Goal: Participate in discussion: Engage in conversation with other users on a specific topic

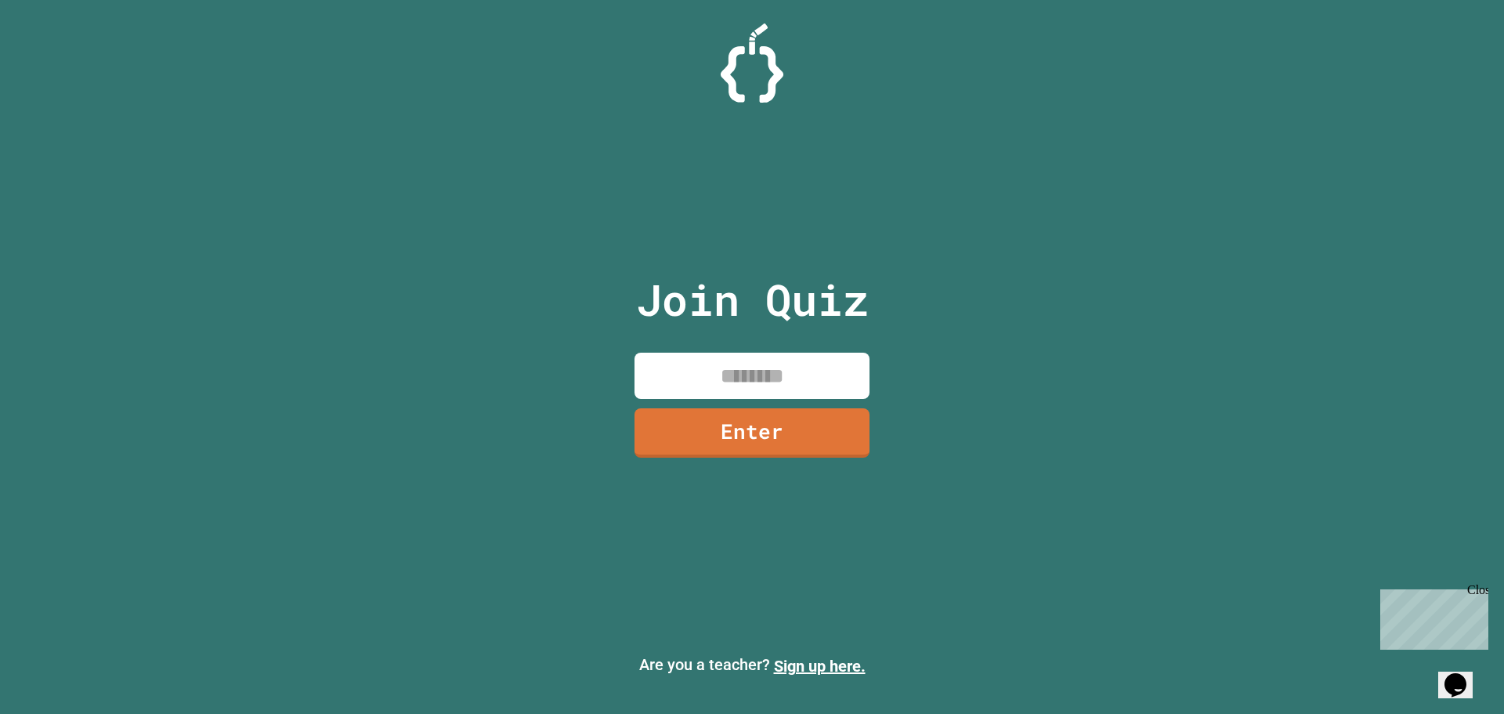
click at [694, 378] on input at bounding box center [752, 376] width 235 height 46
type input "********"
click at [856, 443] on link "Enter" at bounding box center [752, 432] width 238 height 52
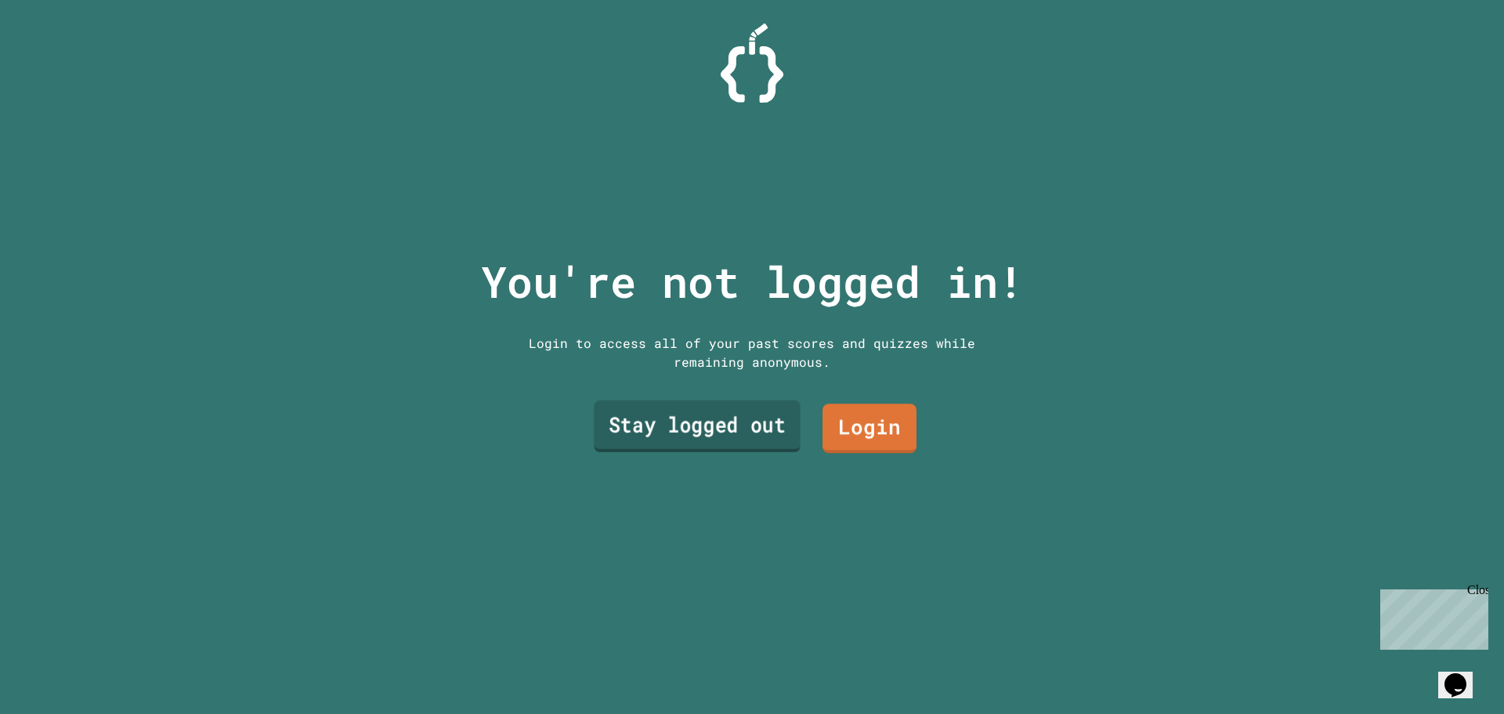
click at [730, 410] on link "Stay logged out" at bounding box center [697, 426] width 207 height 52
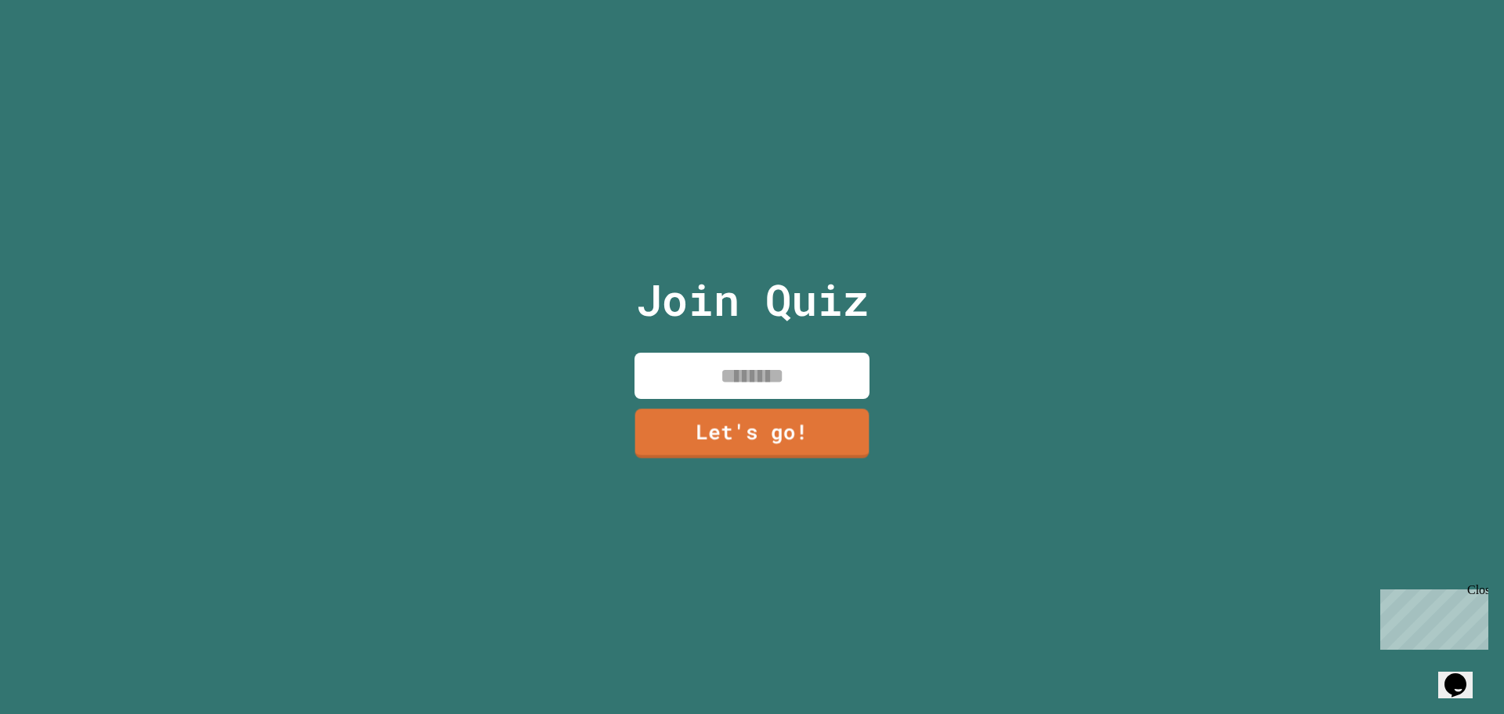
click at [741, 375] on input at bounding box center [752, 376] width 235 height 46
type input "*"
type input "******"
click at [746, 401] on div "Join Quiz ****** Let's go!" at bounding box center [752, 357] width 264 height 714
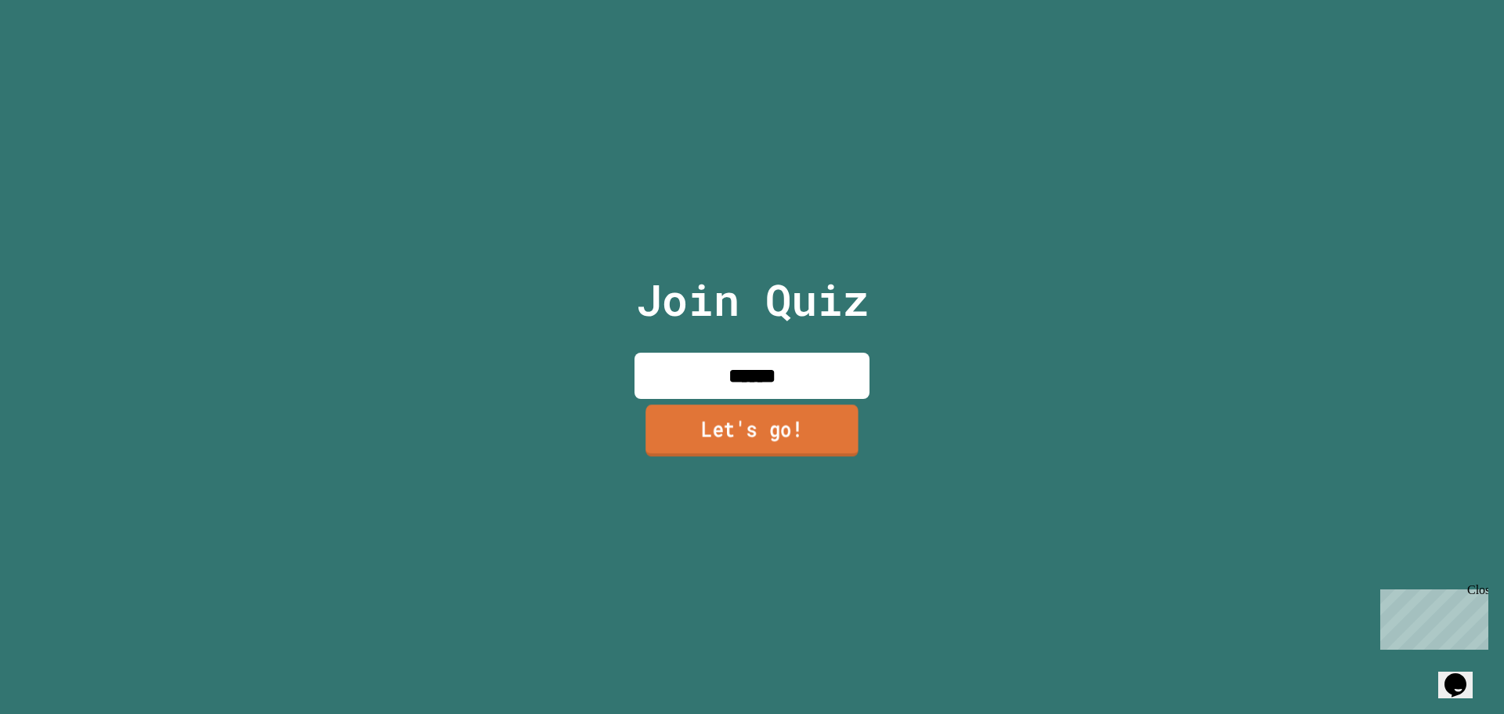
click at [749, 423] on link "Let's go!" at bounding box center [752, 430] width 213 height 52
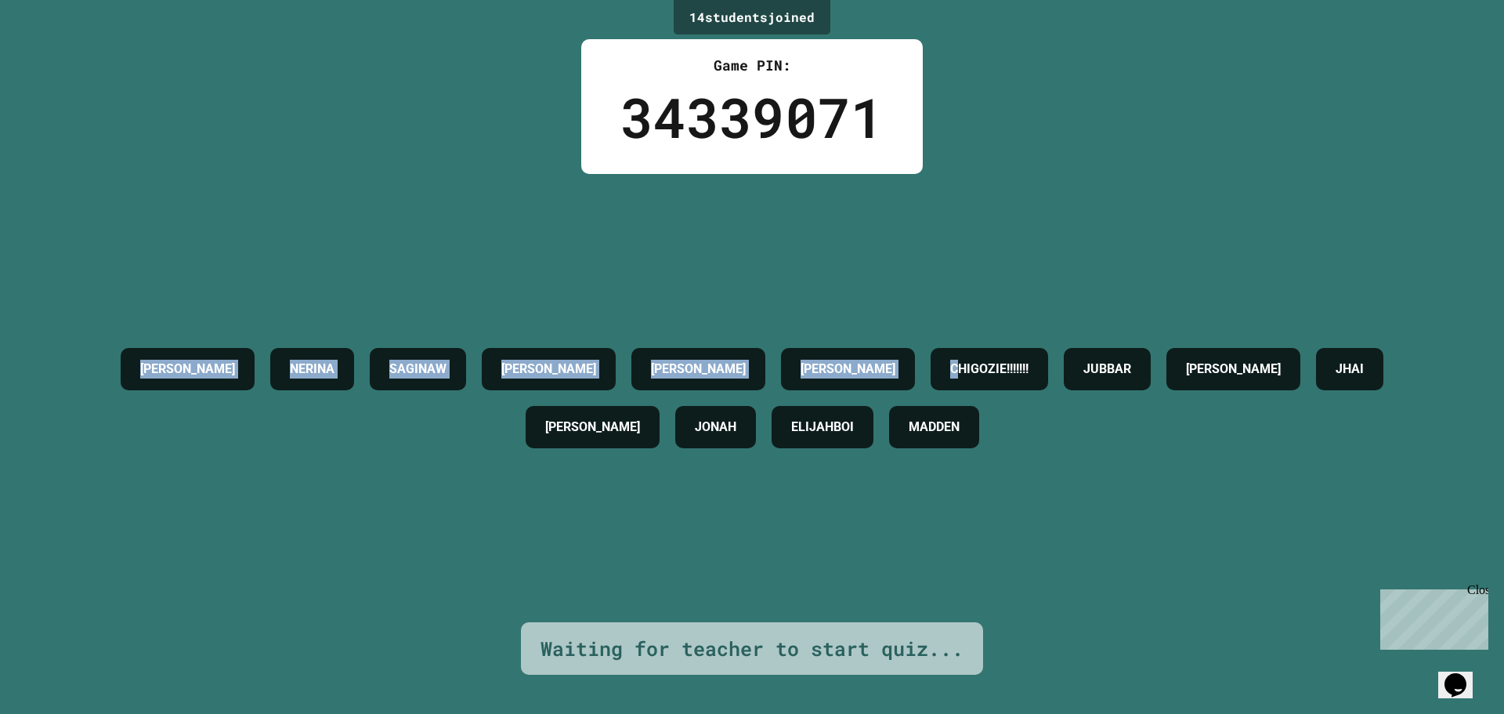
drag, startPoint x: 74, startPoint y: 351, endPoint x: 660, endPoint y: 331, distance: 586.3
click at [719, 340] on div "AIDEN [PERSON_NAME] [PERSON_NAME] [PERSON_NAME]!!!!!!! [PERSON_NAME] [PERSON_NA…" at bounding box center [752, 398] width 1426 height 116
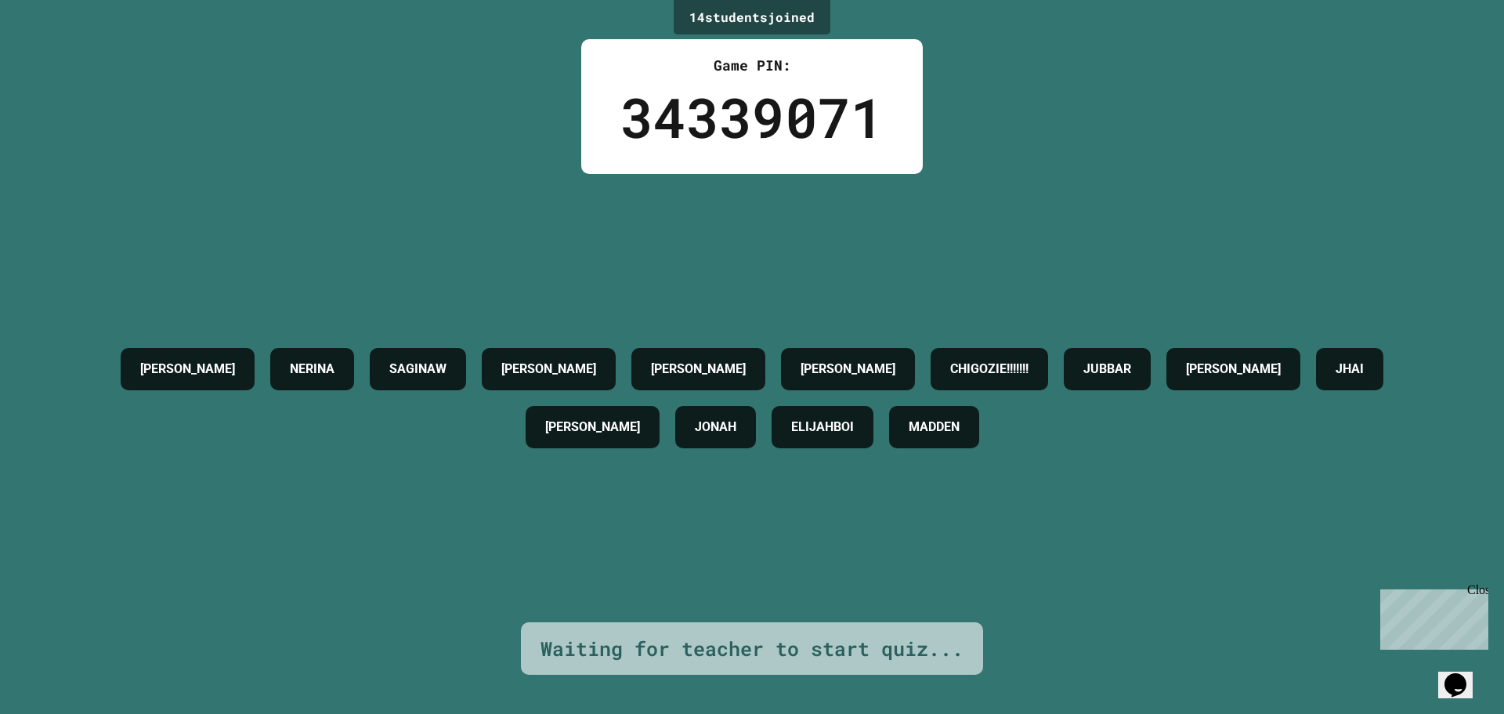
click at [809, 360] on h4 "[PERSON_NAME]" at bounding box center [848, 369] width 95 height 19
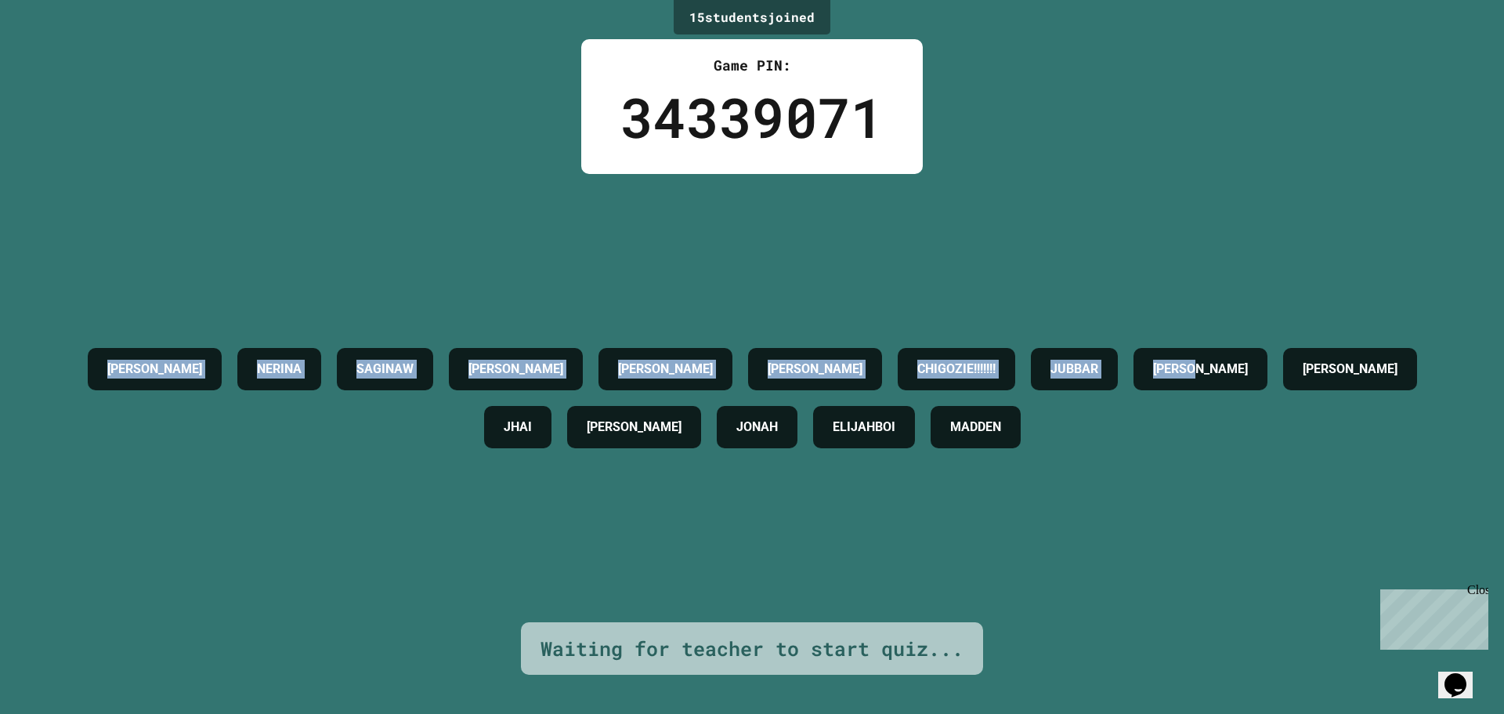
drag, startPoint x: 34, startPoint y: 320, endPoint x: 1503, endPoint y: 372, distance: 1470.5
click at [1503, 372] on div "15 student s joined Game PIN: 34339071 [PERSON_NAME] [PERSON_NAME] [PERSON_NAME…" at bounding box center [752, 357] width 1504 height 714
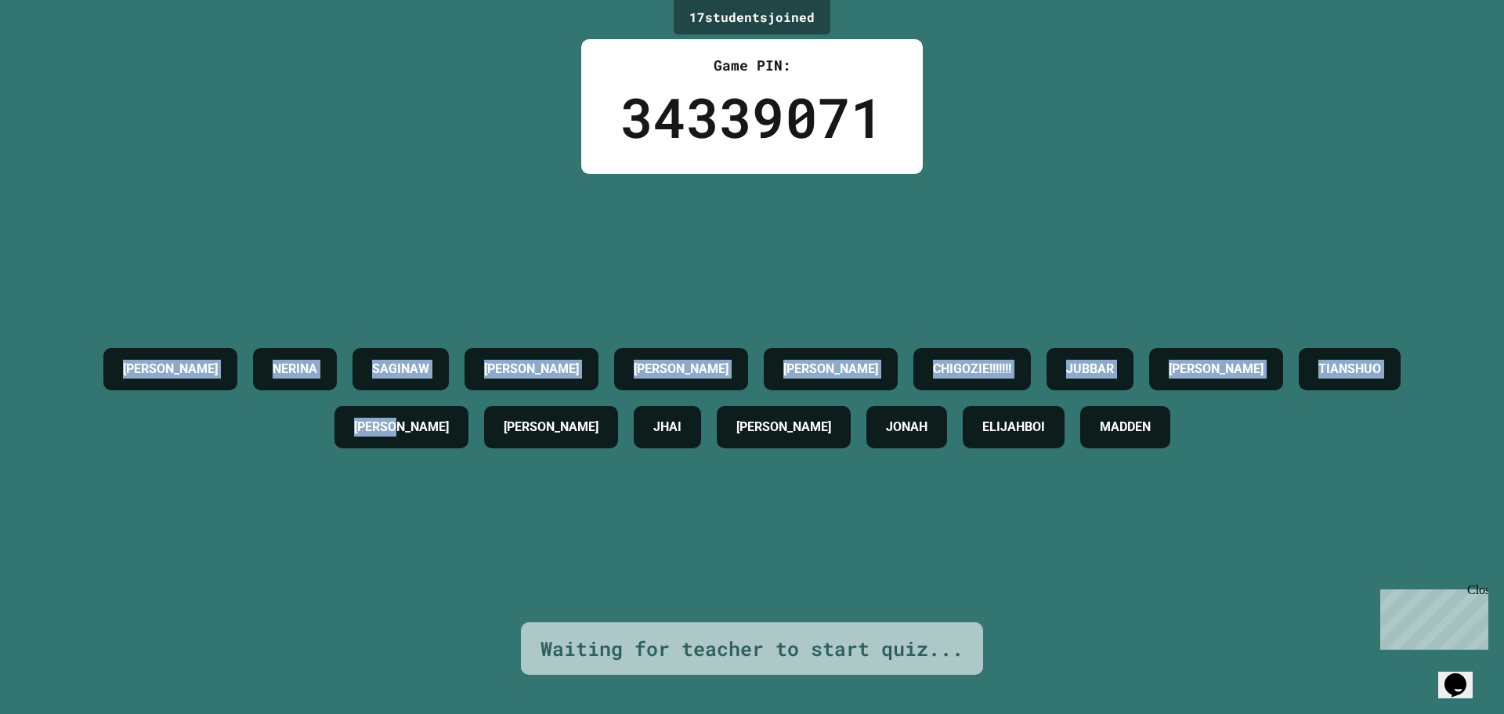
click at [275, 165] on div "17 student s joined Game PIN: 34339071 [PERSON_NAME] [PERSON_NAME] [PERSON_NAME…" at bounding box center [752, 357] width 1504 height 714
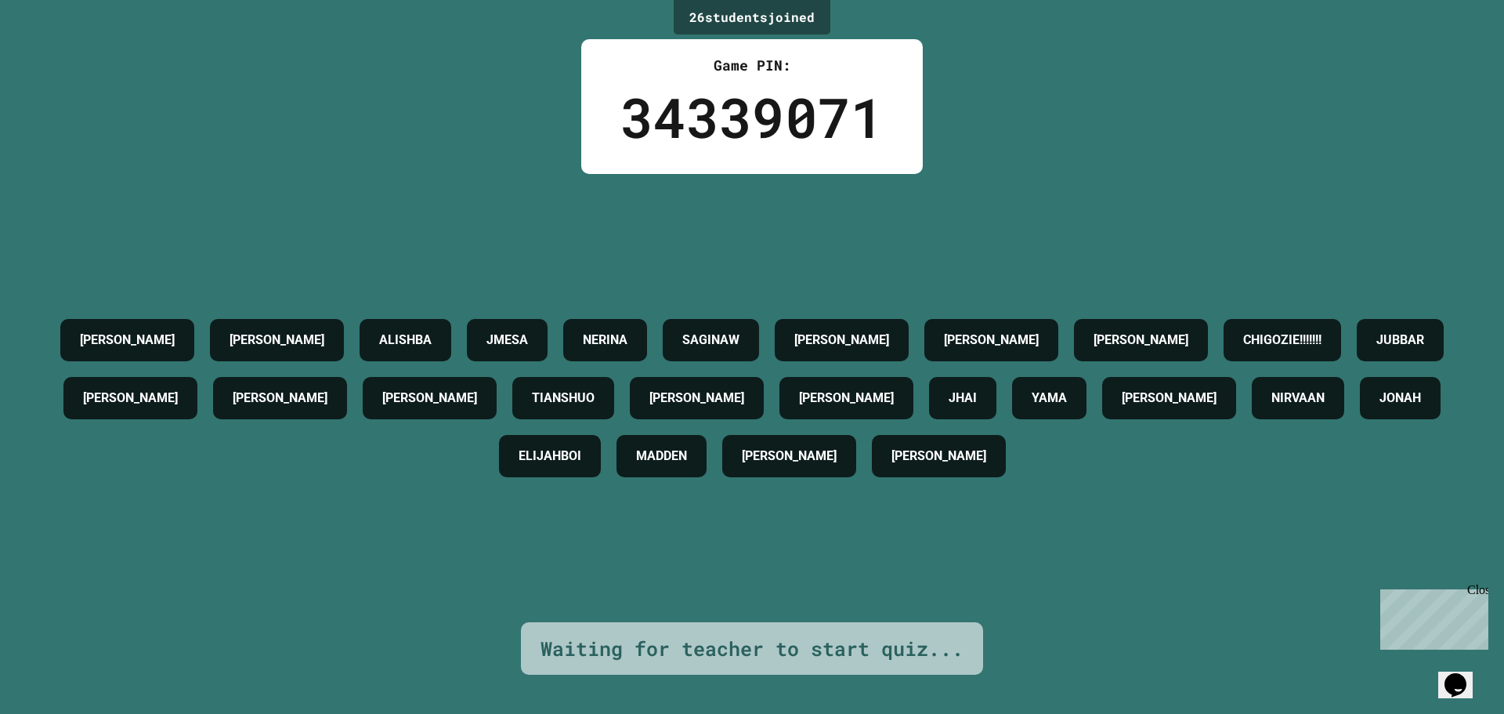
click at [161, 331] on h4 "[PERSON_NAME]" at bounding box center [127, 340] width 95 height 19
click at [280, 331] on h4 "[PERSON_NAME]" at bounding box center [277, 340] width 95 height 19
click at [400, 331] on h4 "ALISHBA" at bounding box center [405, 340] width 52 height 19
click at [432, 331] on h4 "ALISHBA" at bounding box center [405, 340] width 52 height 19
click at [528, 331] on h4 "JMESA" at bounding box center [507, 340] width 42 height 19
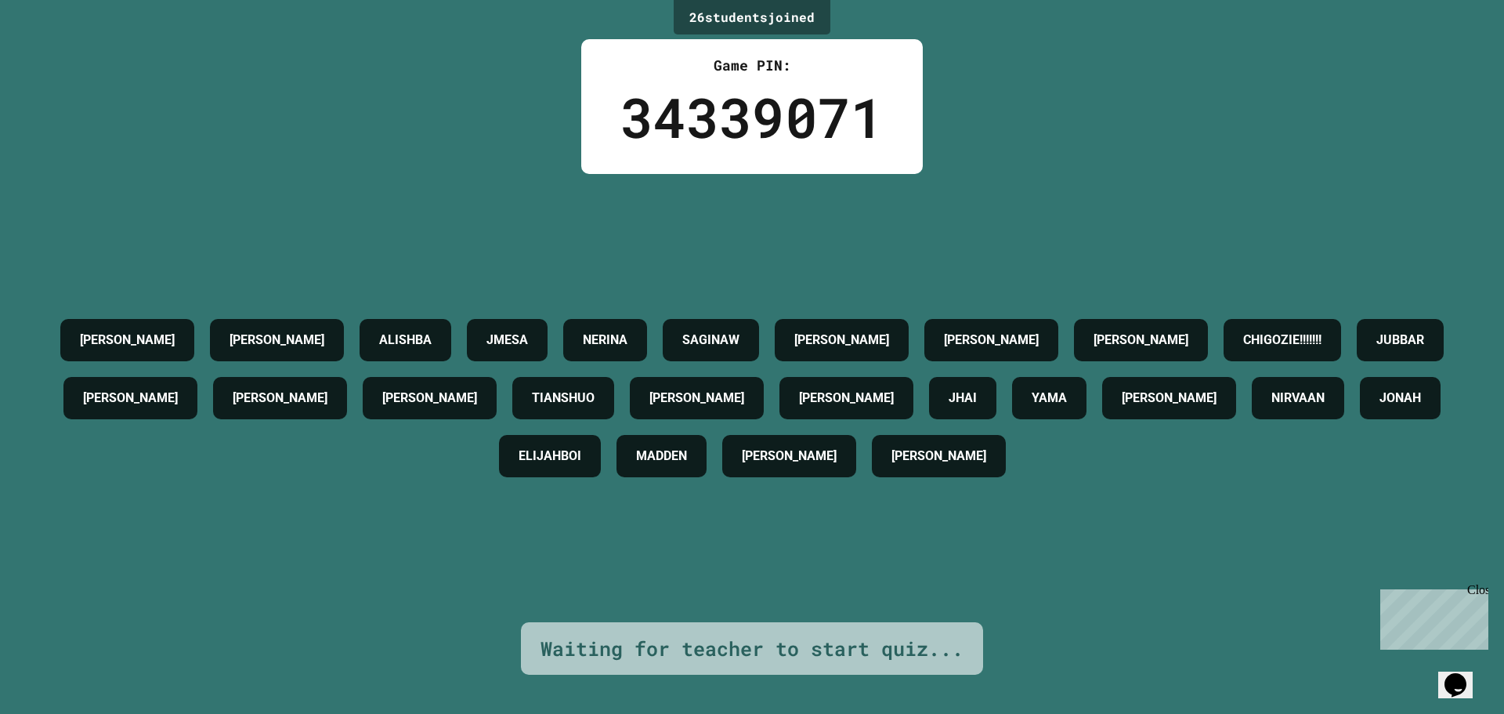
click at [627, 331] on h4 "NERINA" at bounding box center [605, 340] width 45 height 19
click at [740, 331] on h4 "SAGINAW" at bounding box center [710, 340] width 57 height 19
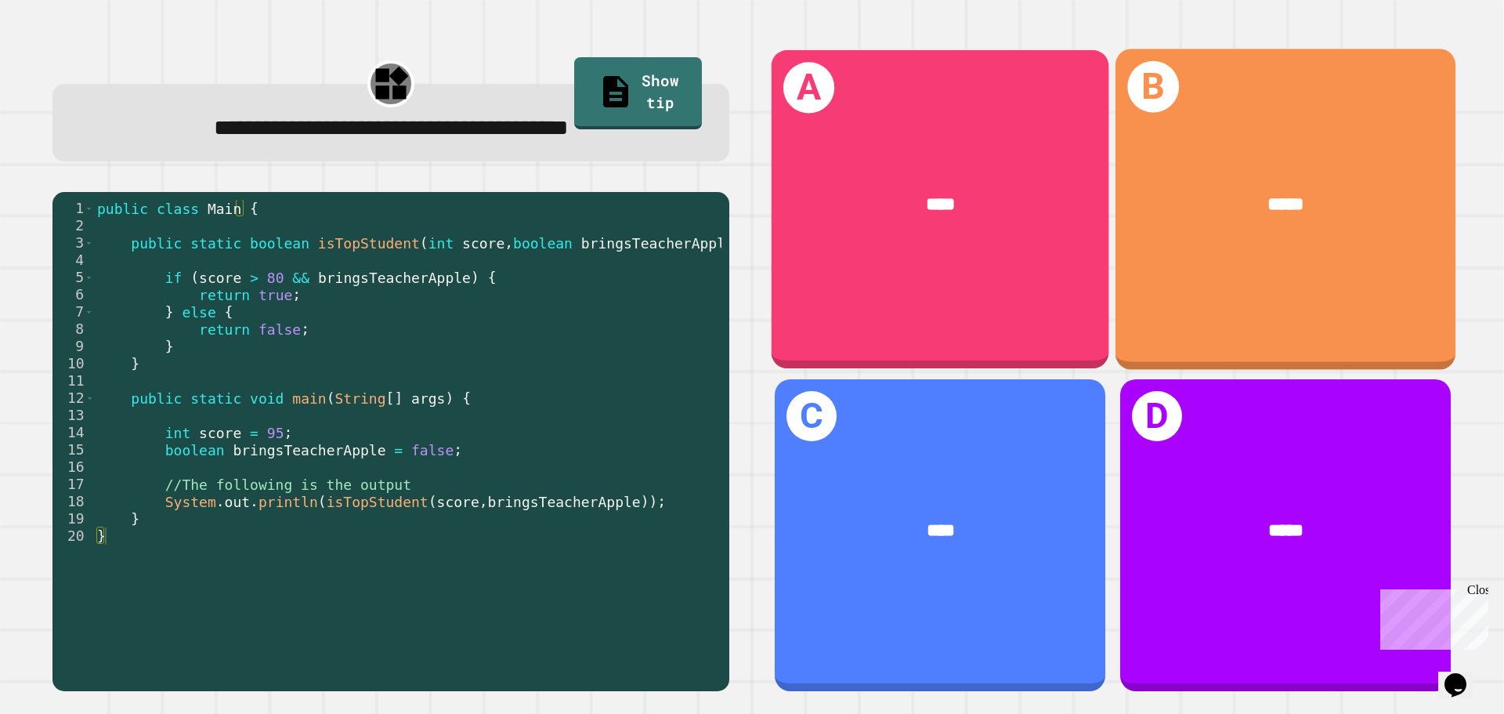
click at [1160, 242] on div "*****" at bounding box center [1286, 204] width 340 height 103
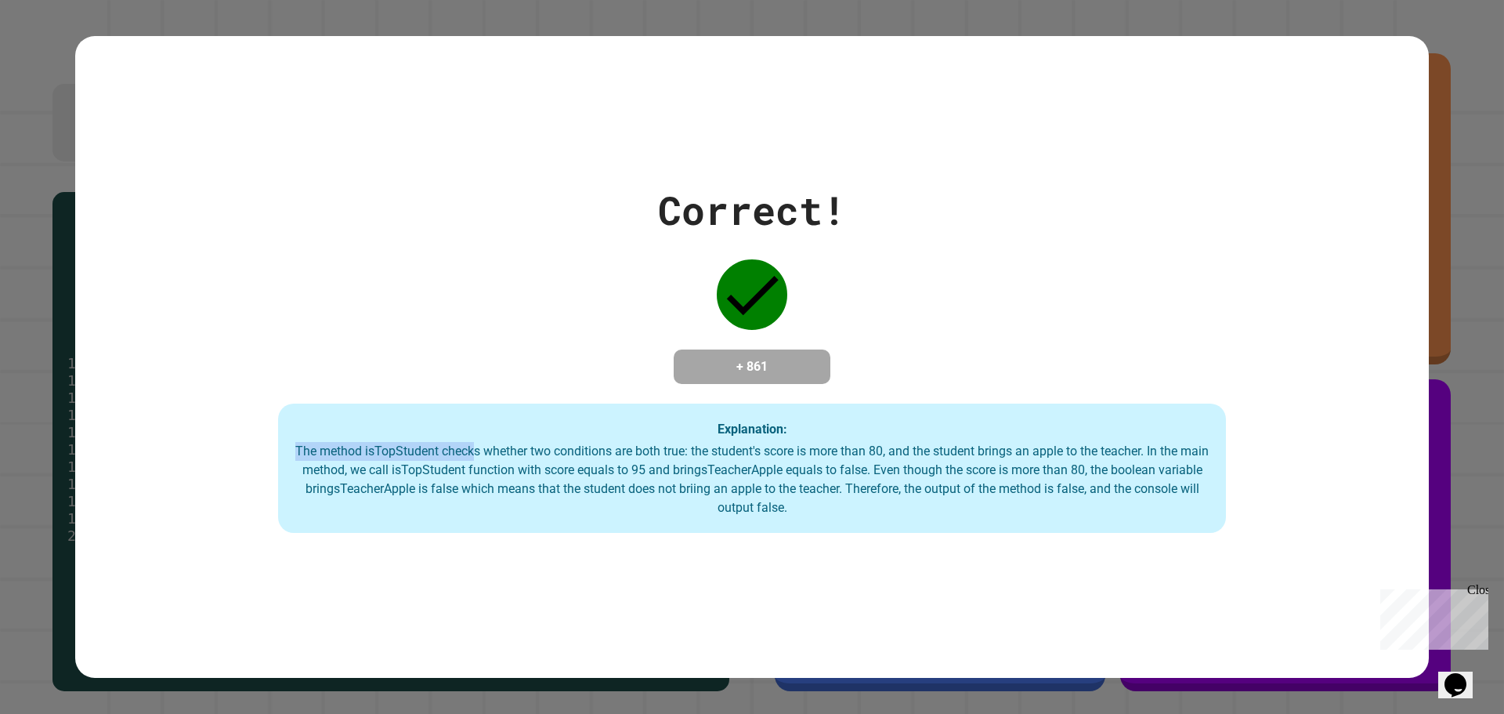
drag, startPoint x: 299, startPoint y: 458, endPoint x: 476, endPoint y: 457, distance: 176.3
click at [476, 457] on div "The method isTopStudent checks whether two conditions are both true: the studen…" at bounding box center [752, 479] width 917 height 75
drag, startPoint x: 298, startPoint y: 456, endPoint x: 596, endPoint y: 456, distance: 297.7
click at [606, 456] on div "The method isTopStudent checks whether two conditions are both true: the studen…" at bounding box center [752, 479] width 917 height 75
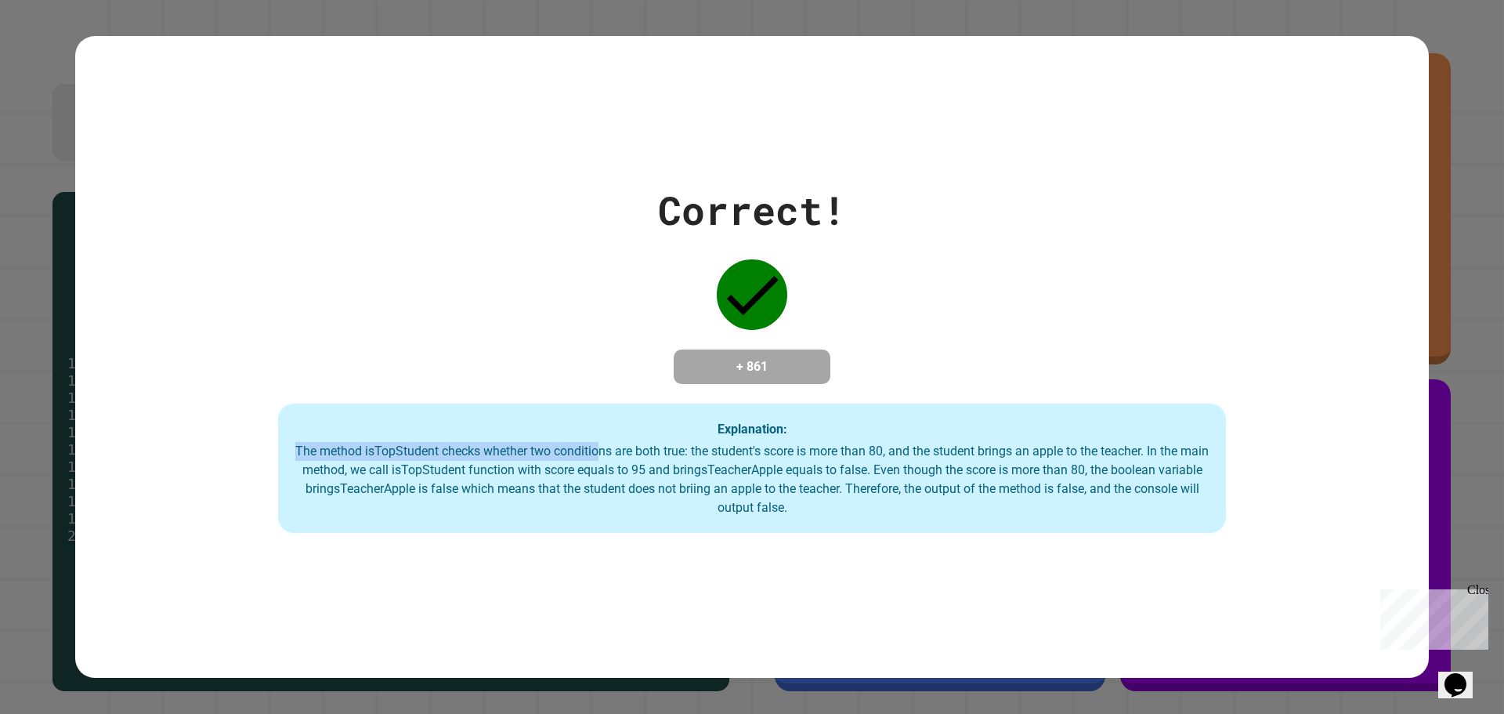
click at [428, 458] on div "The method isTopStudent checks whether two conditions are both true: the studen…" at bounding box center [752, 479] width 917 height 75
drag, startPoint x: 434, startPoint y: 457, endPoint x: 666, endPoint y: 452, distance: 231.9
click at [660, 452] on div "The method isTopStudent checks whether two conditions are both true: the studen…" at bounding box center [752, 479] width 917 height 75
click at [544, 457] on div "The method isTopStudent checks whether two conditions are both true: the studen…" at bounding box center [752, 479] width 917 height 75
drag, startPoint x: 621, startPoint y: 452, endPoint x: 676, endPoint y: 452, distance: 54.8
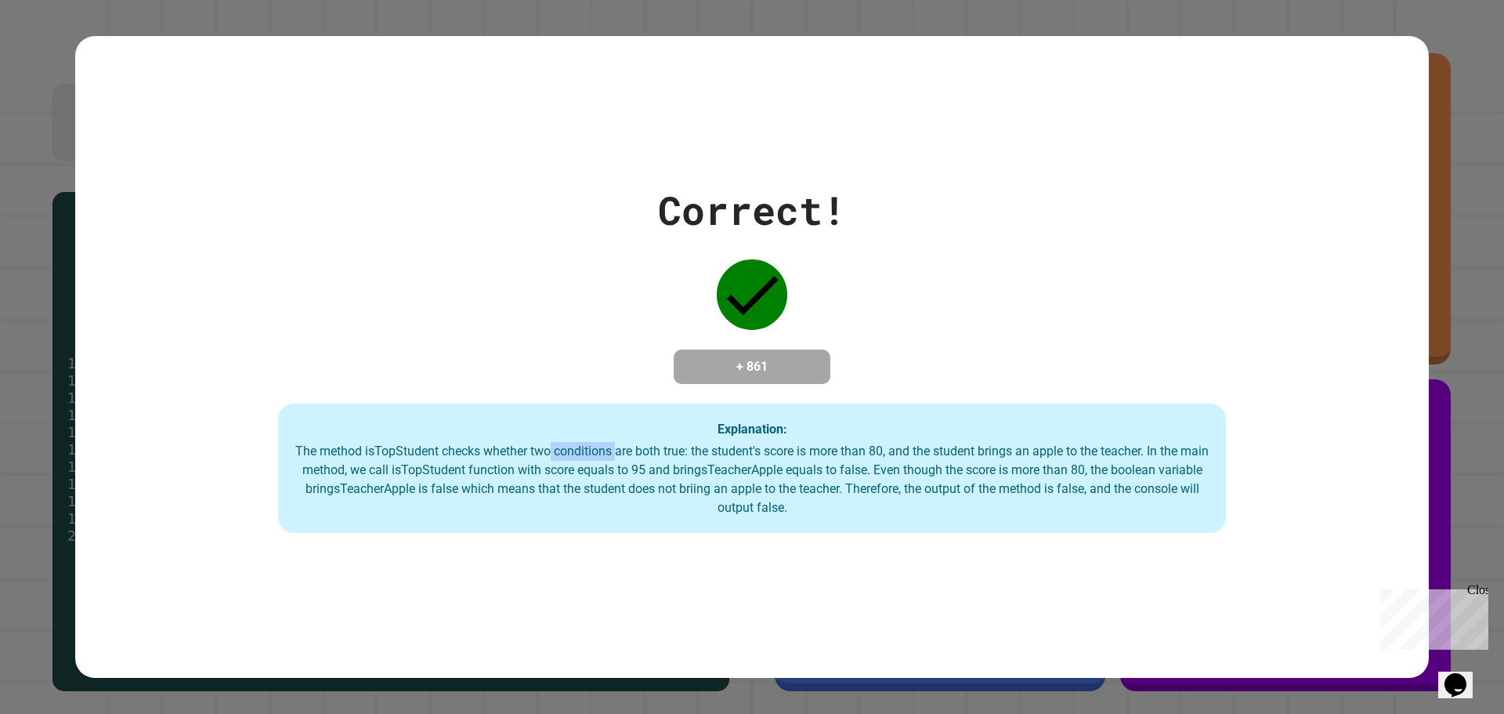
click at [683, 452] on div "The method isTopStudent checks whether two conditions are both true: the studen…" at bounding box center [752, 479] width 917 height 75
click at [612, 460] on div "The method isTopStudent checks whether two conditions are both true: the studen…" at bounding box center [752, 479] width 917 height 75
click at [665, 453] on div "The method isTopStudent checks whether two conditions are both true: the studen…" at bounding box center [752, 479] width 917 height 75
drag, startPoint x: 665, startPoint y: 453, endPoint x: 787, endPoint y: 453, distance: 122.2
click at [785, 453] on div "The method isTopStudent checks whether two conditions are both true: the studen…" at bounding box center [752, 479] width 917 height 75
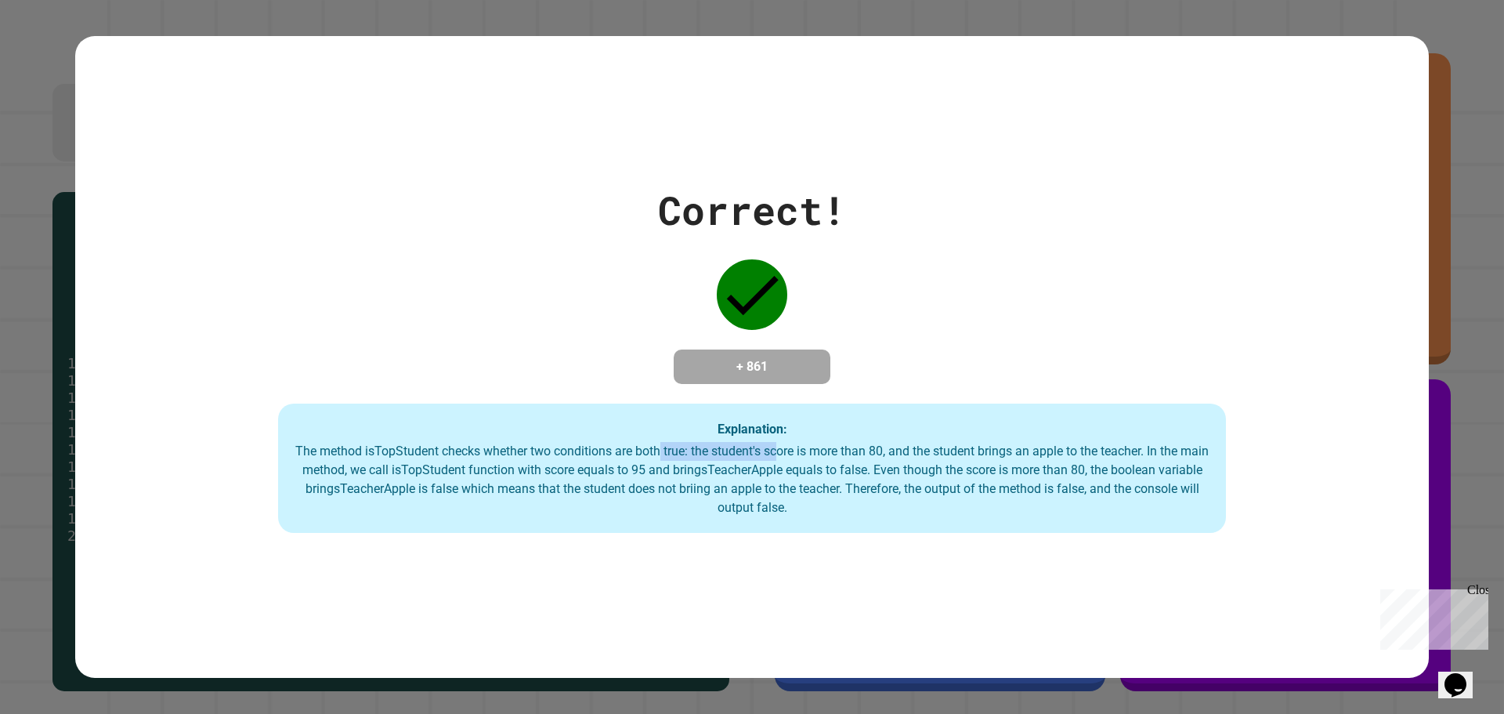
click at [721, 453] on div "The method isTopStudent checks whether two conditions are both true: the studen…" at bounding box center [752, 479] width 917 height 75
drag, startPoint x: 721, startPoint y: 453, endPoint x: 788, endPoint y: 453, distance: 66.6
click at [841, 453] on div "The method isTopStudent checks whether two conditions are both true: the studen…" at bounding box center [752, 479] width 917 height 75
click at [770, 450] on div "The method isTopStudent checks whether two conditions are both true: the studen…" at bounding box center [752, 479] width 917 height 75
click at [643, 451] on div "The method isTopStudent checks whether two conditions are both true: the studen…" at bounding box center [752, 479] width 917 height 75
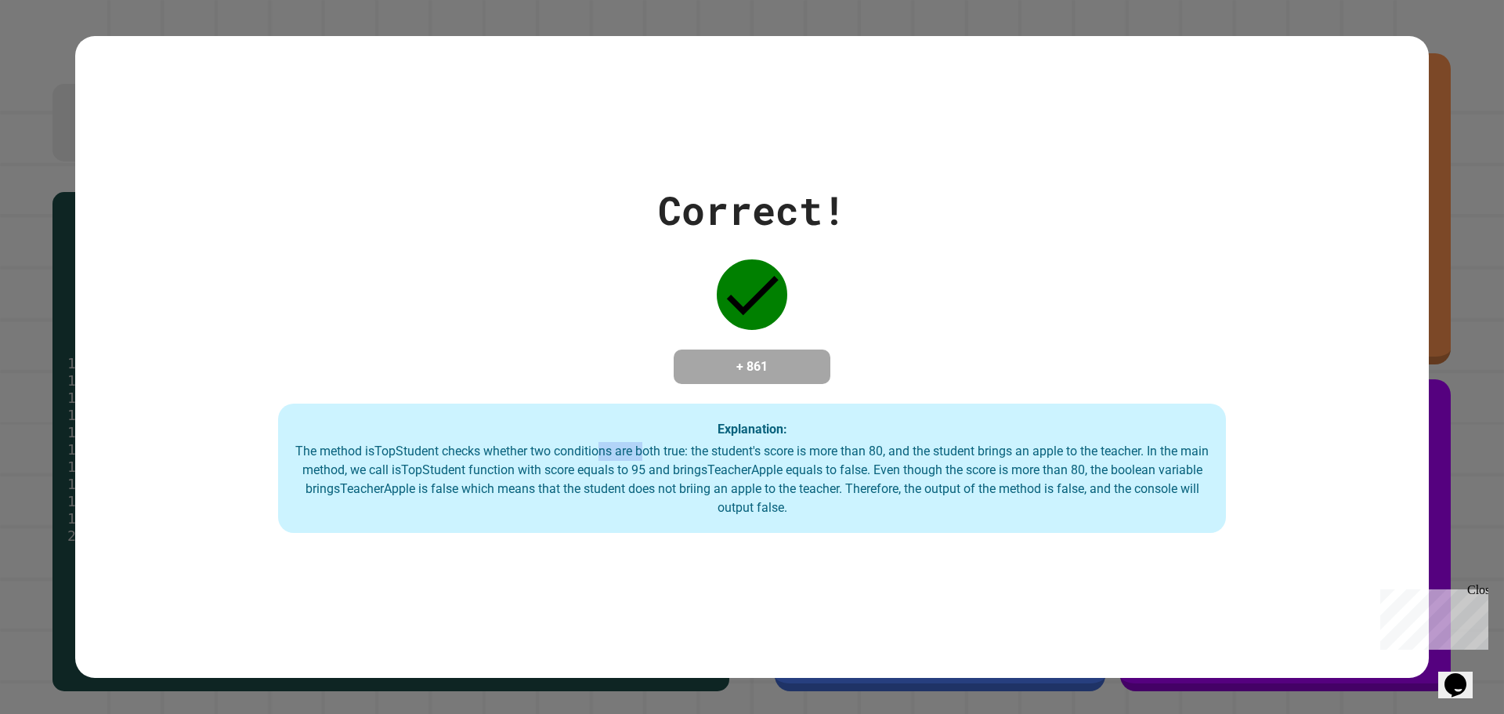
drag, startPoint x: 606, startPoint y: 450, endPoint x: 1077, endPoint y: 448, distance: 470.8
click at [900, 447] on div "The method isTopStudent checks whether two conditions are both true: the studen…" at bounding box center [752, 479] width 917 height 75
click at [836, 476] on div "The method isTopStudent checks whether two conditions are both true: the studen…" at bounding box center [752, 479] width 917 height 75
click at [1018, 477] on div "The method isTopStudent checks whether two conditions are both true: the studen…" at bounding box center [752, 479] width 917 height 75
click at [927, 448] on div "The method isTopStudent checks whether two conditions are both true: the studen…" at bounding box center [752, 479] width 917 height 75
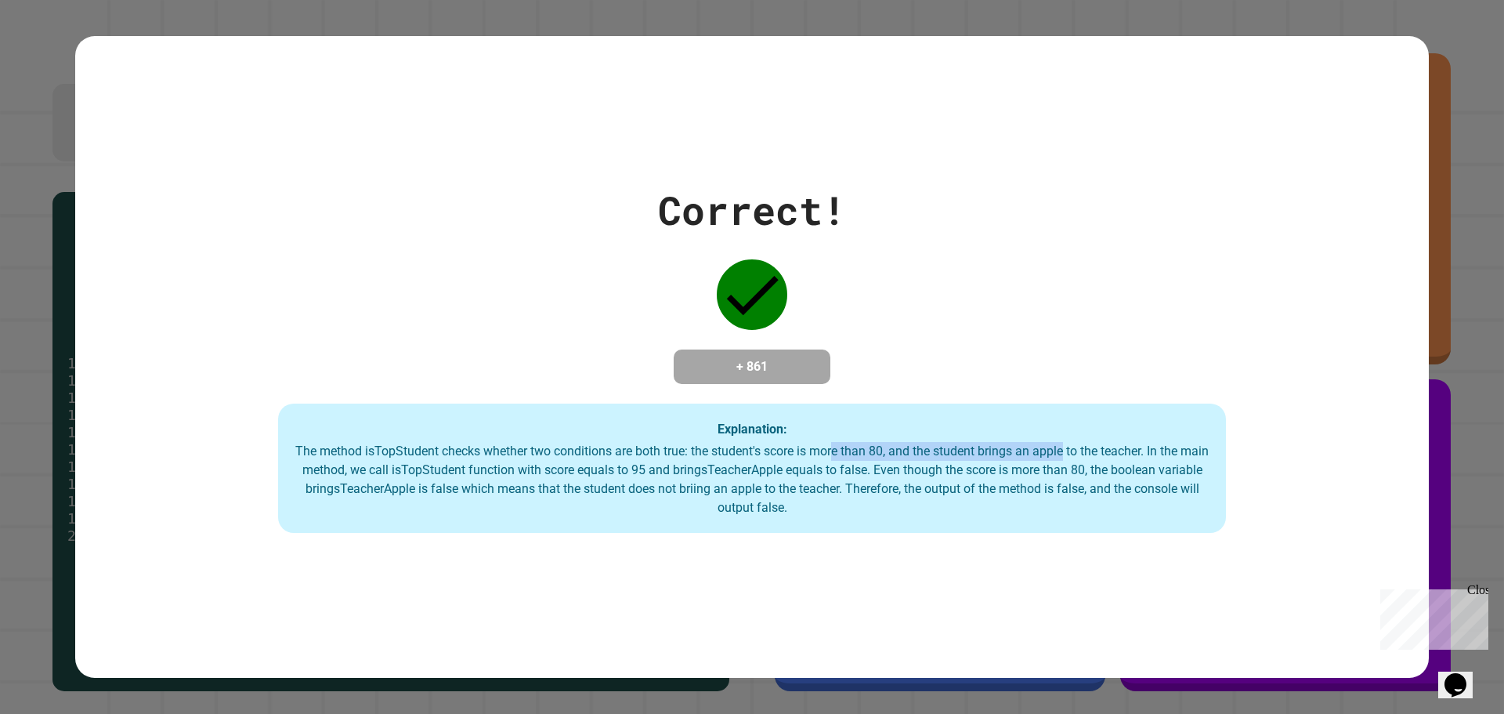
drag, startPoint x: 845, startPoint y: 458, endPoint x: 1038, endPoint y: 470, distance: 193.1
click at [1071, 458] on div "The method isTopStudent checks whether two conditions are both true: the studen…" at bounding box center [752, 479] width 917 height 75
drag, startPoint x: 889, startPoint y: 503, endPoint x: 806, endPoint y: 508, distance: 83.2
click at [886, 505] on div "The method isTopStudent checks whether two conditions are both true: the studen…" at bounding box center [752, 479] width 917 height 75
drag, startPoint x: 810, startPoint y: 508, endPoint x: 1080, endPoint y: 499, distance: 270.4
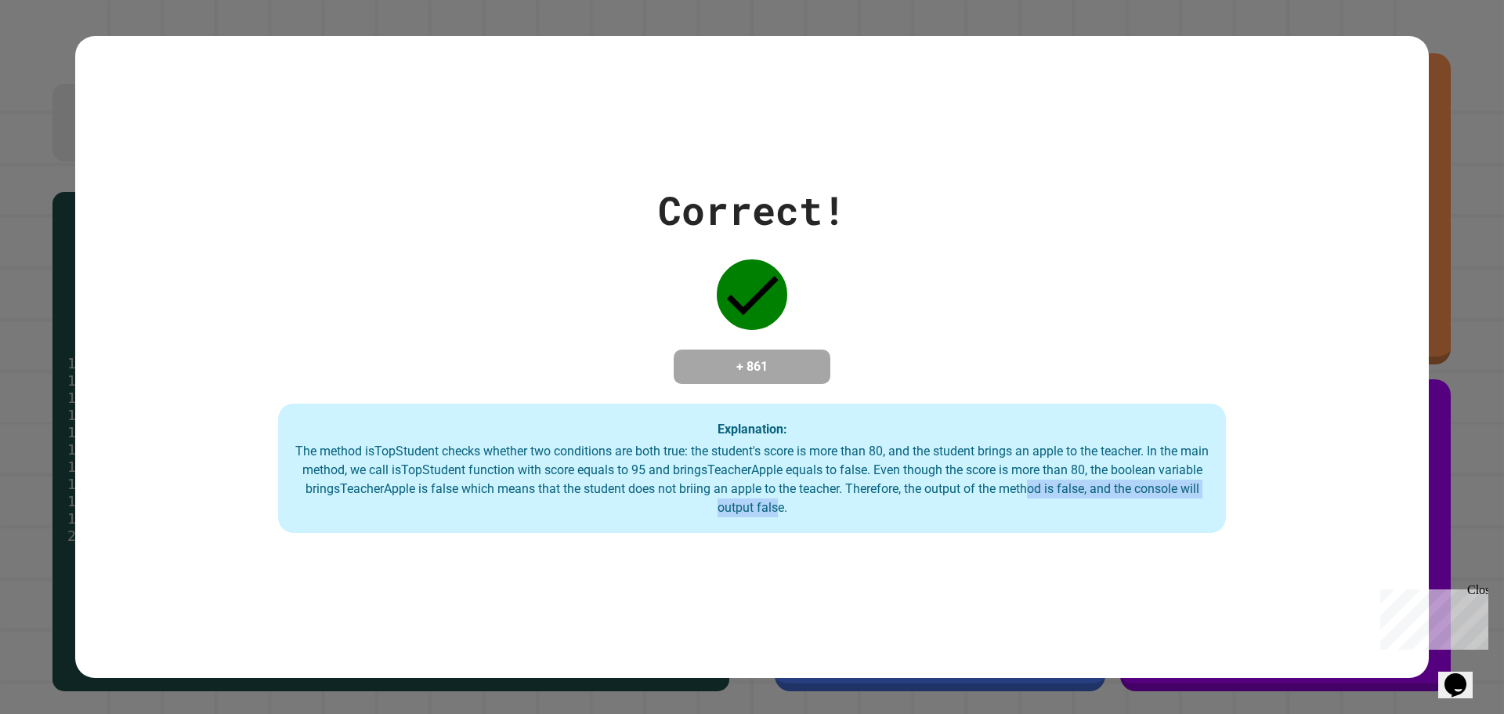
click at [1080, 499] on div "The method isTopStudent checks whether two conditions are both true: the studen…" at bounding box center [752, 479] width 917 height 75
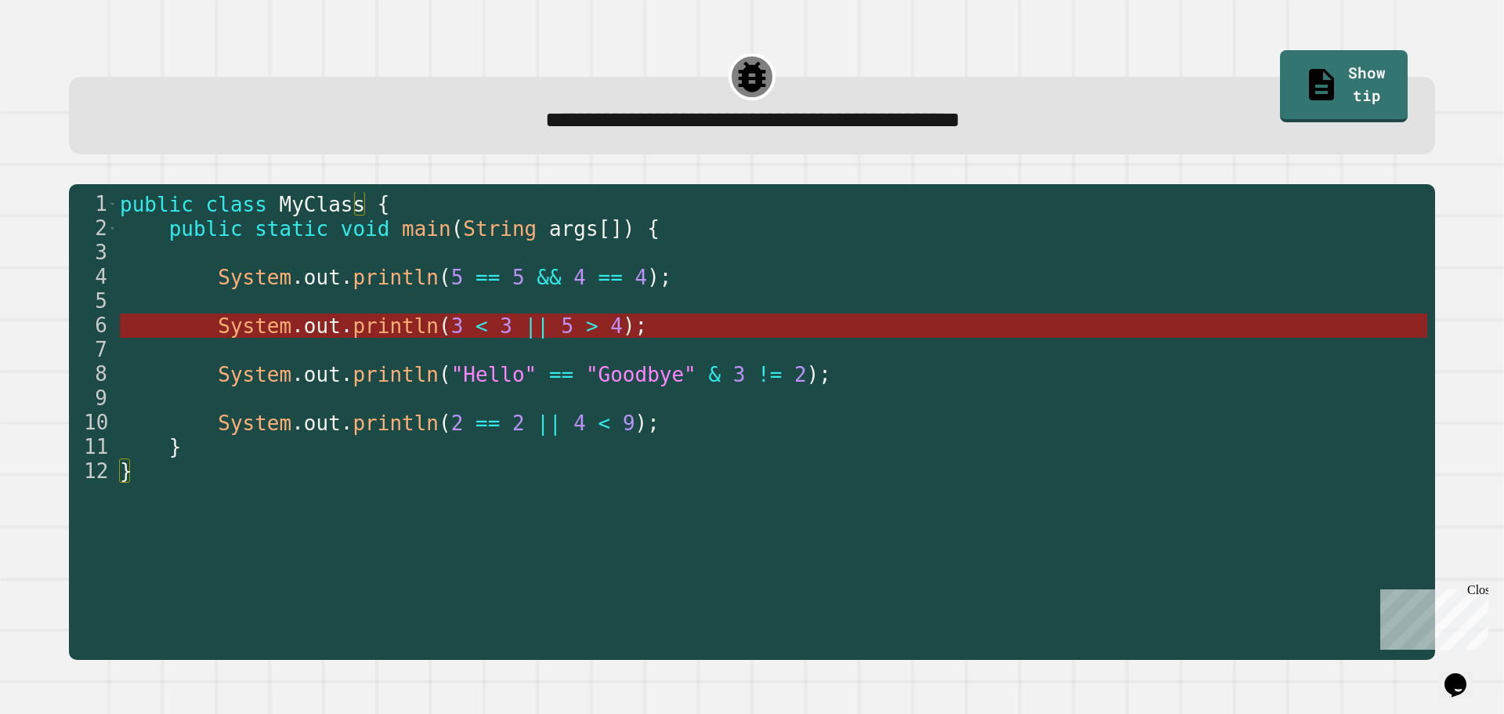
click at [562, 331] on span "5" at bounding box center [568, 326] width 13 height 24
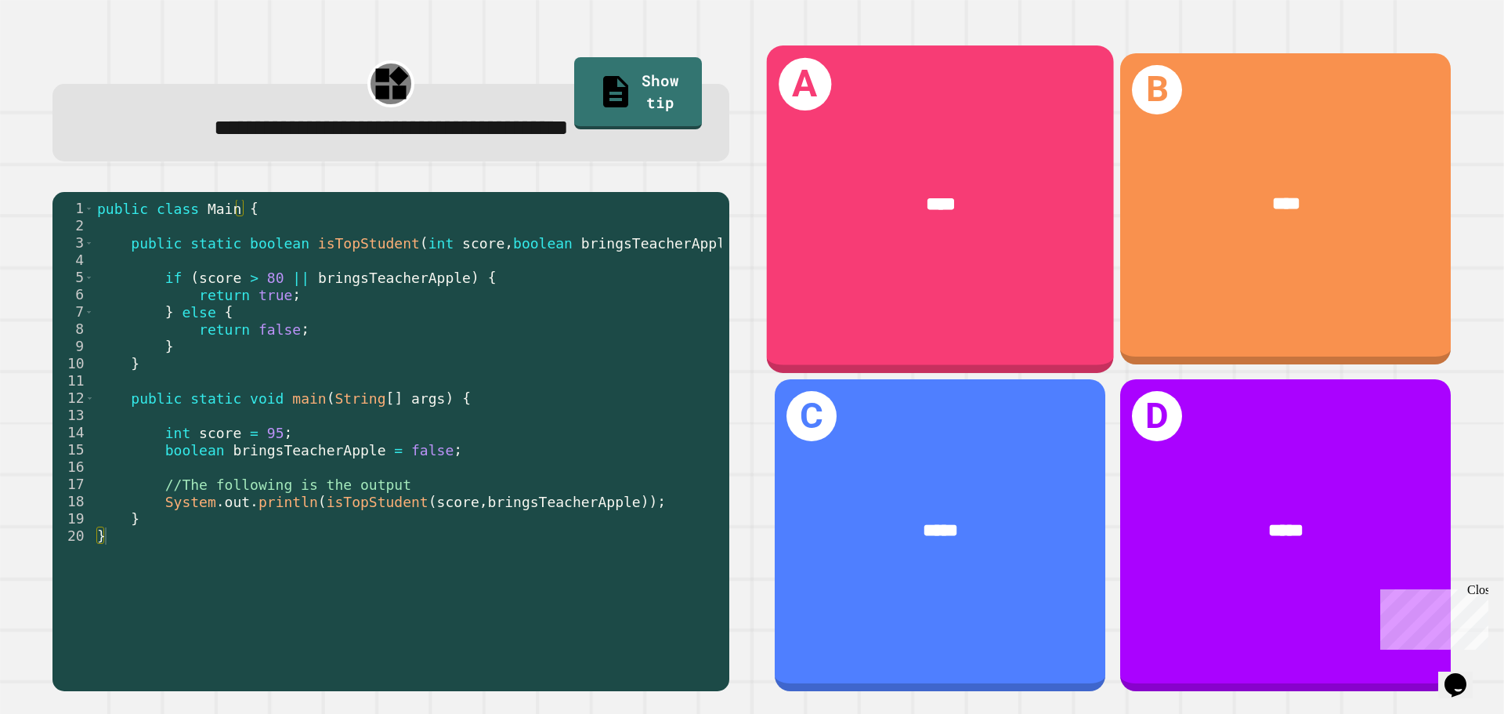
click at [792, 230] on div "****" at bounding box center [940, 204] width 347 height 105
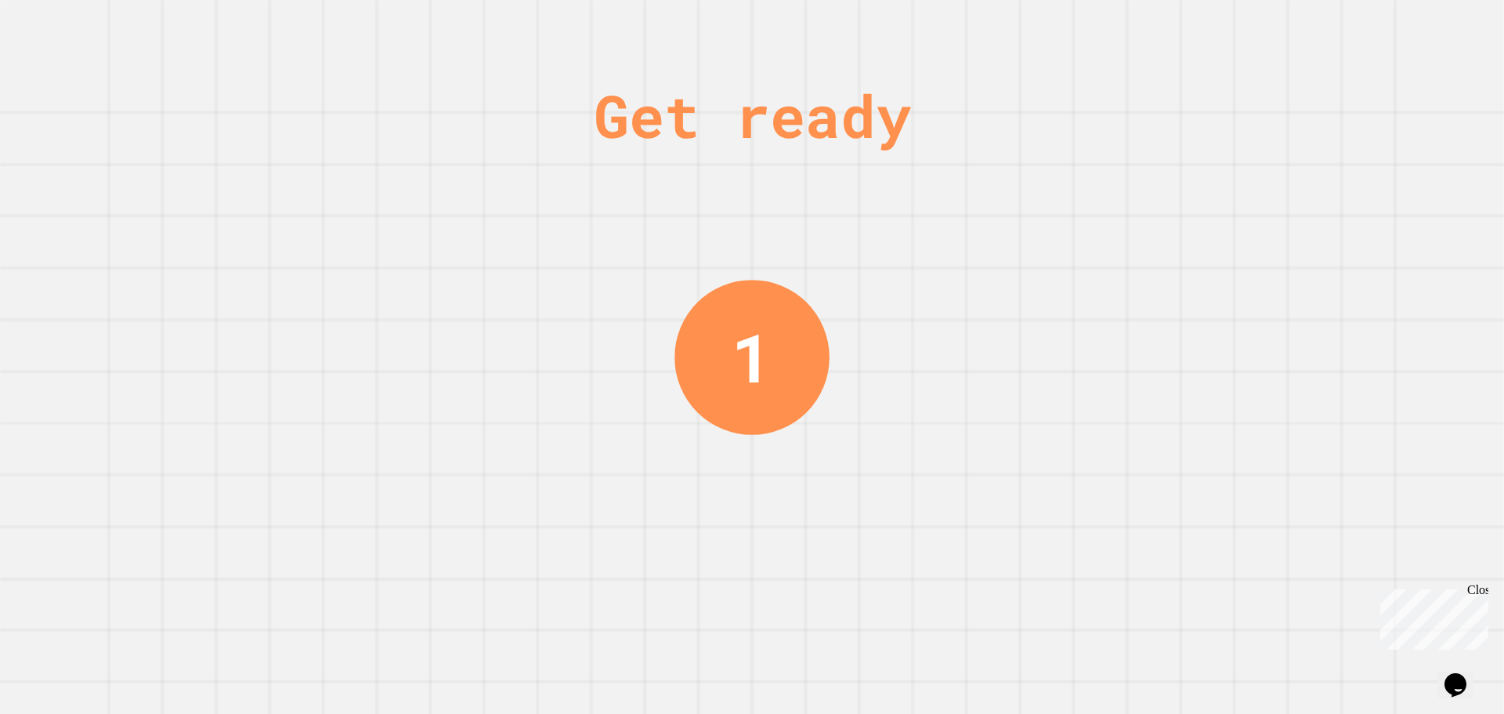
click at [551, 448] on div "Get ready 1" at bounding box center [752, 357] width 1504 height 714
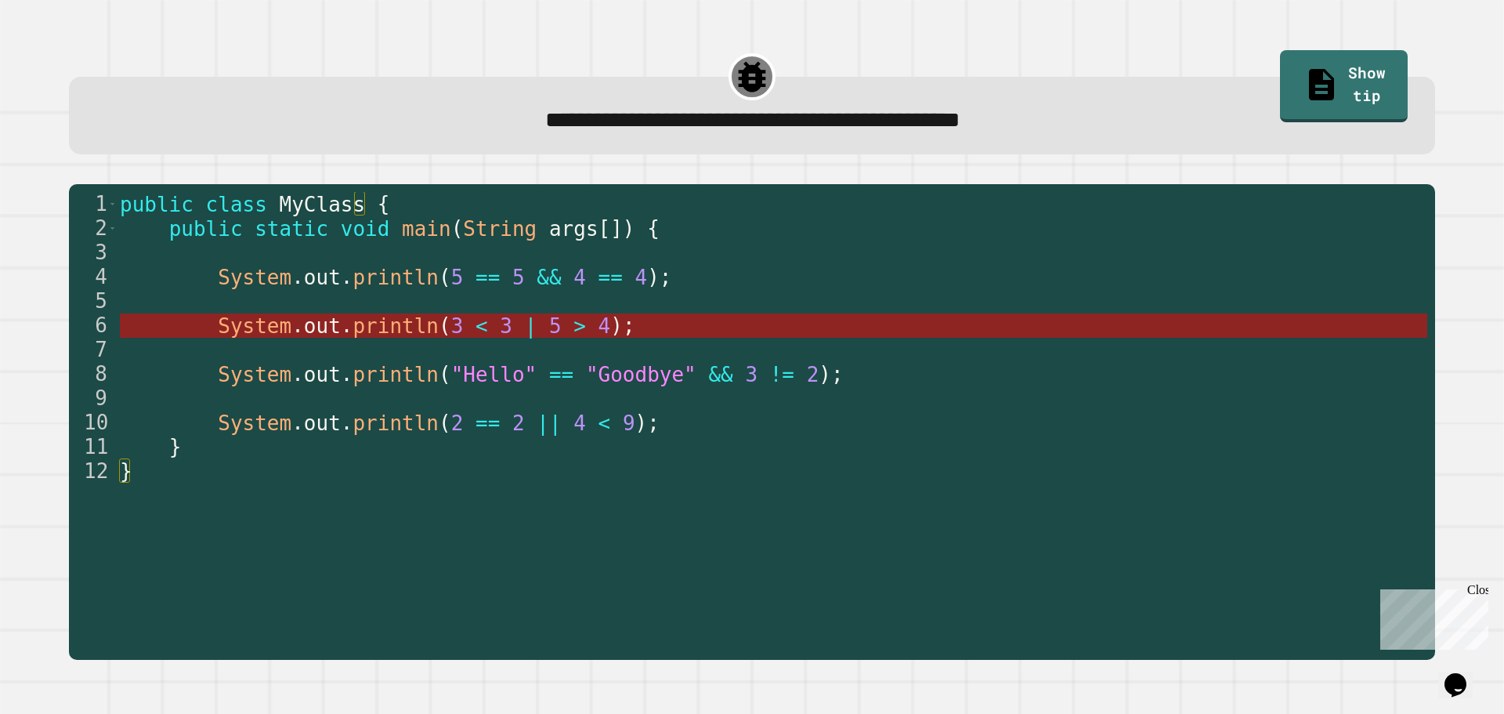
click at [363, 324] on span "println" at bounding box center [396, 326] width 86 height 24
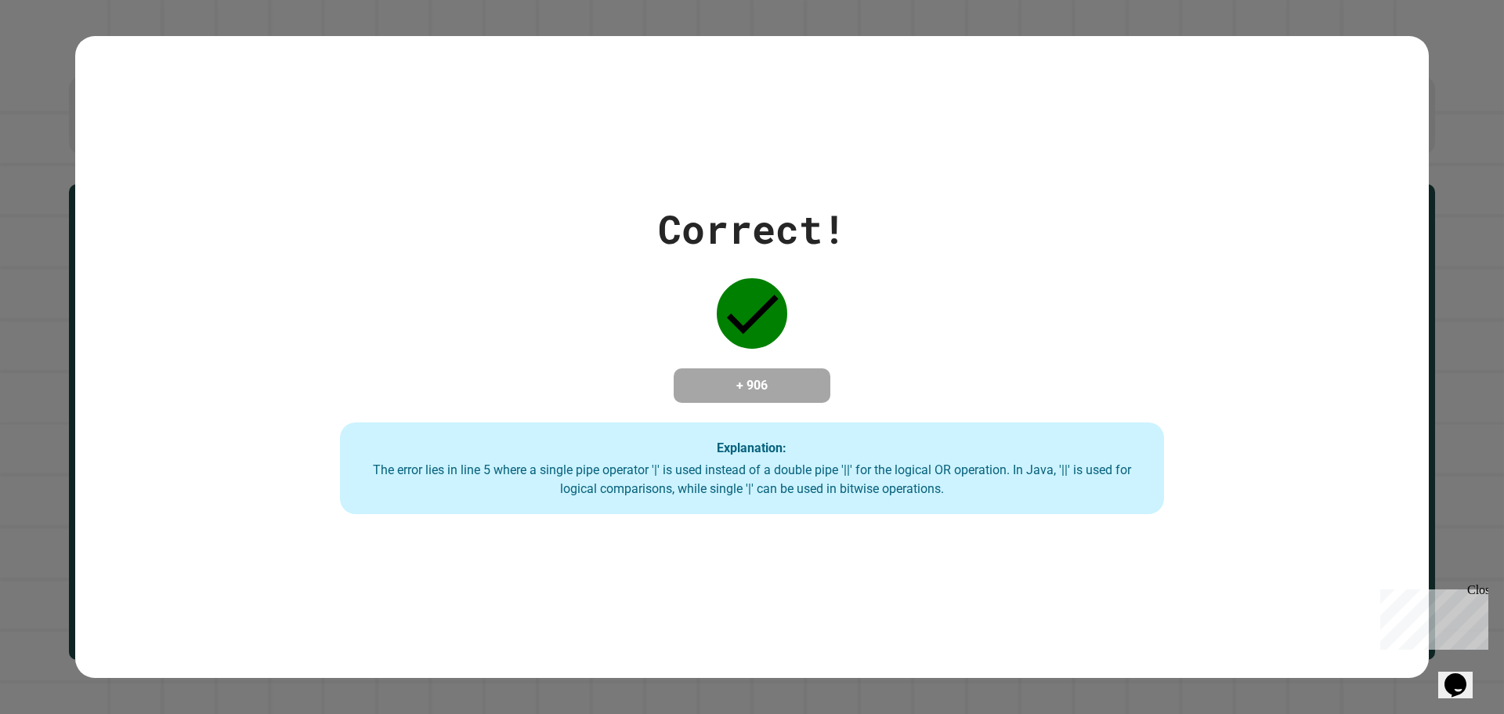
drag, startPoint x: 365, startPoint y: 474, endPoint x: 1165, endPoint y: 338, distance: 811.4
click at [1173, 354] on div "Correct! + 906 Explanation: The error lies in line 5 where a single pipe operat…" at bounding box center [752, 357] width 1177 height 315
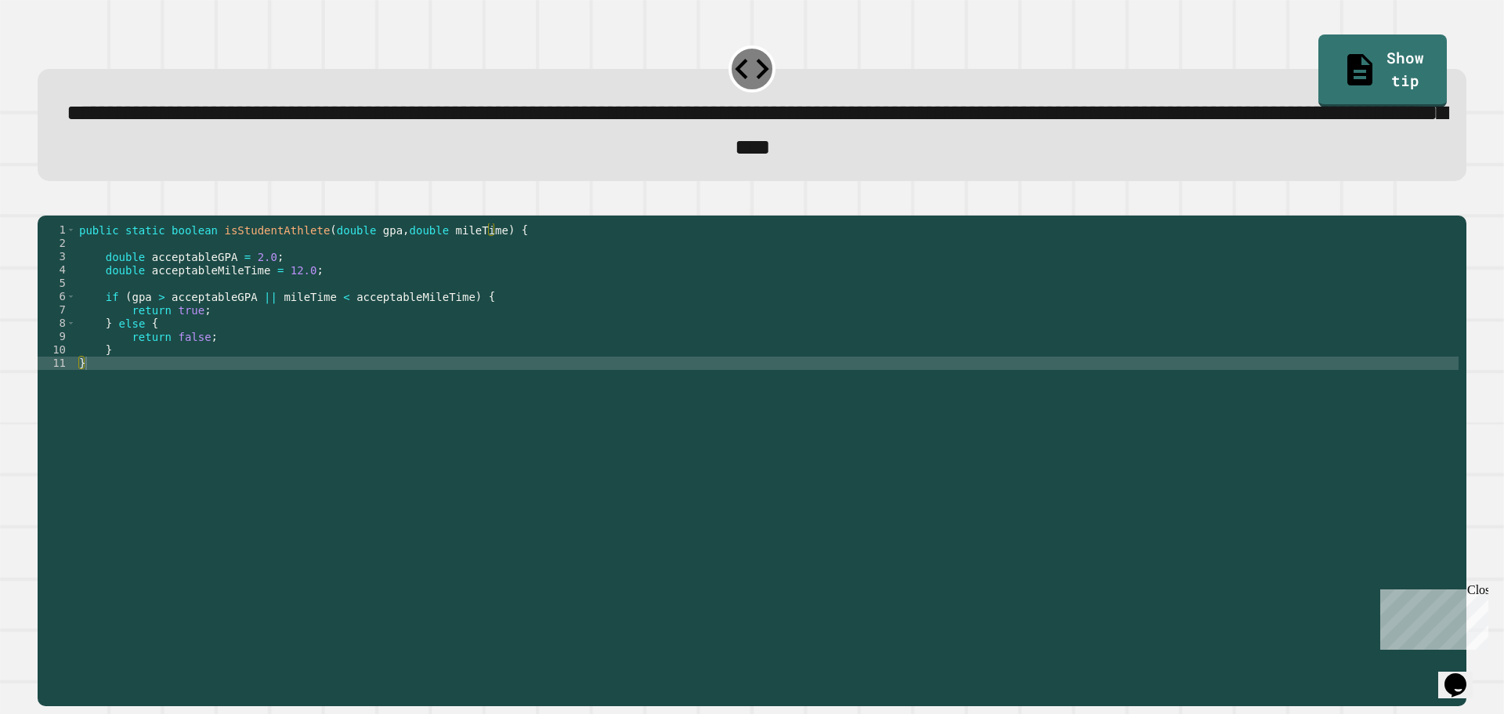
click at [45, 202] on icon "button" at bounding box center [45, 202] width 0 height 0
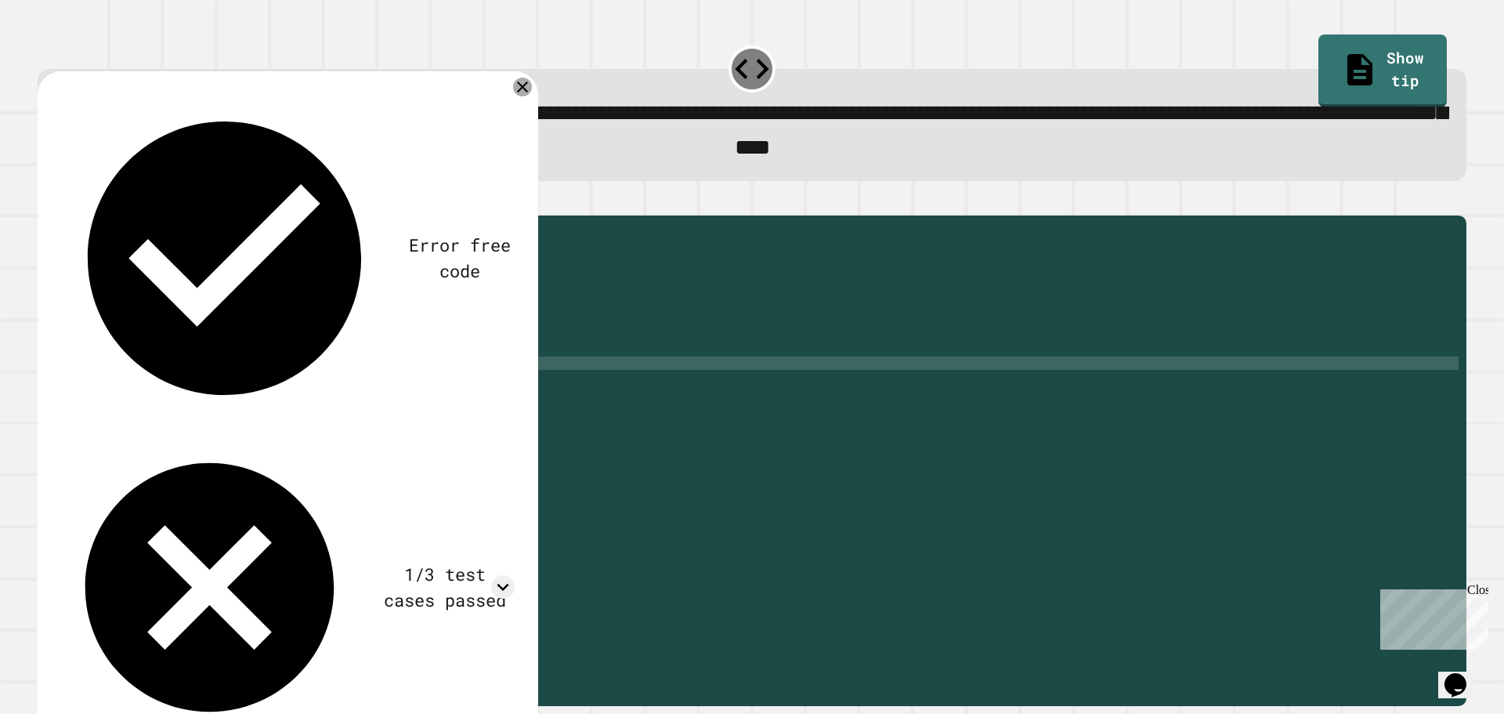
drag, startPoint x: 524, startPoint y: 89, endPoint x: 507, endPoint y: 97, distance: 19.3
click at [524, 89] on icon at bounding box center [522, 87] width 19 height 19
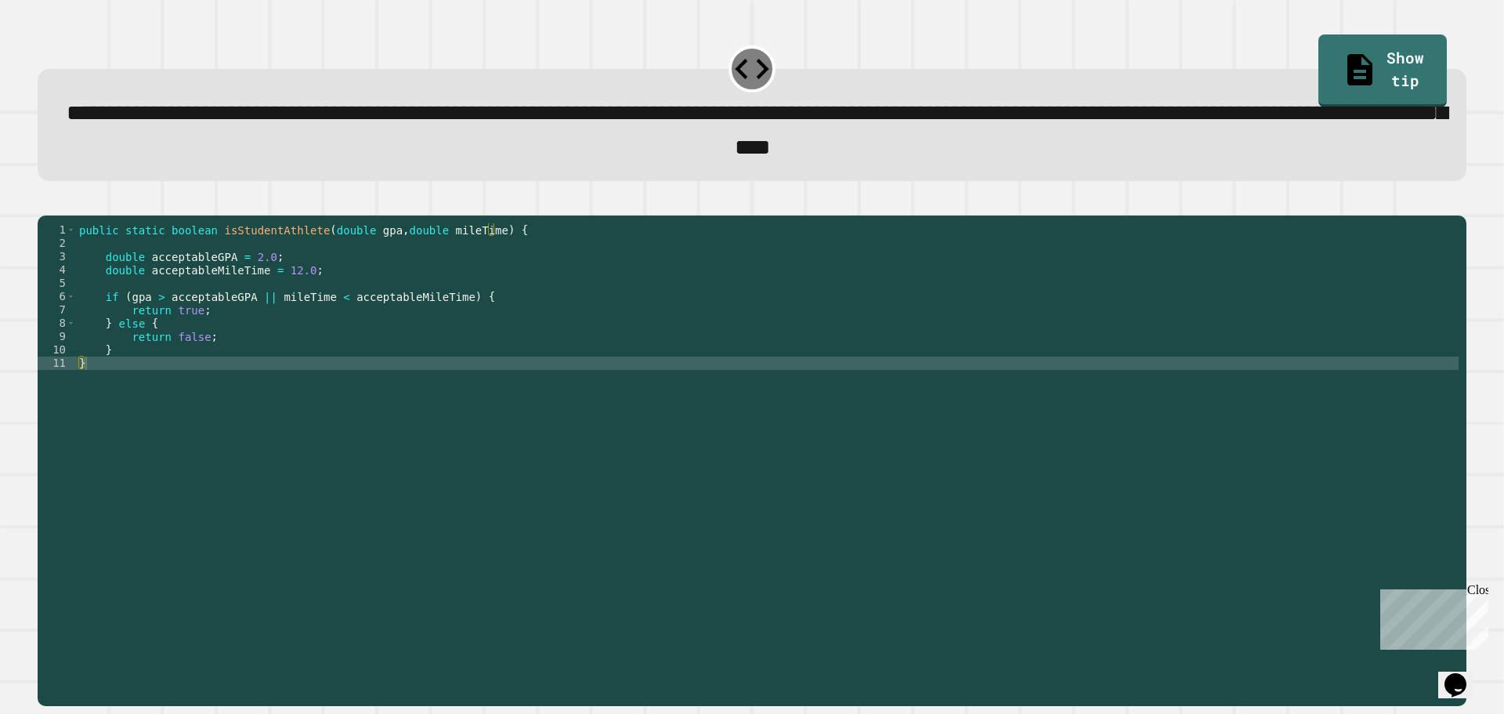
click at [261, 319] on div "public static boolean isStudentAthlete ( double gpa , double mileTime ) { doubl…" at bounding box center [767, 442] width 1383 height 439
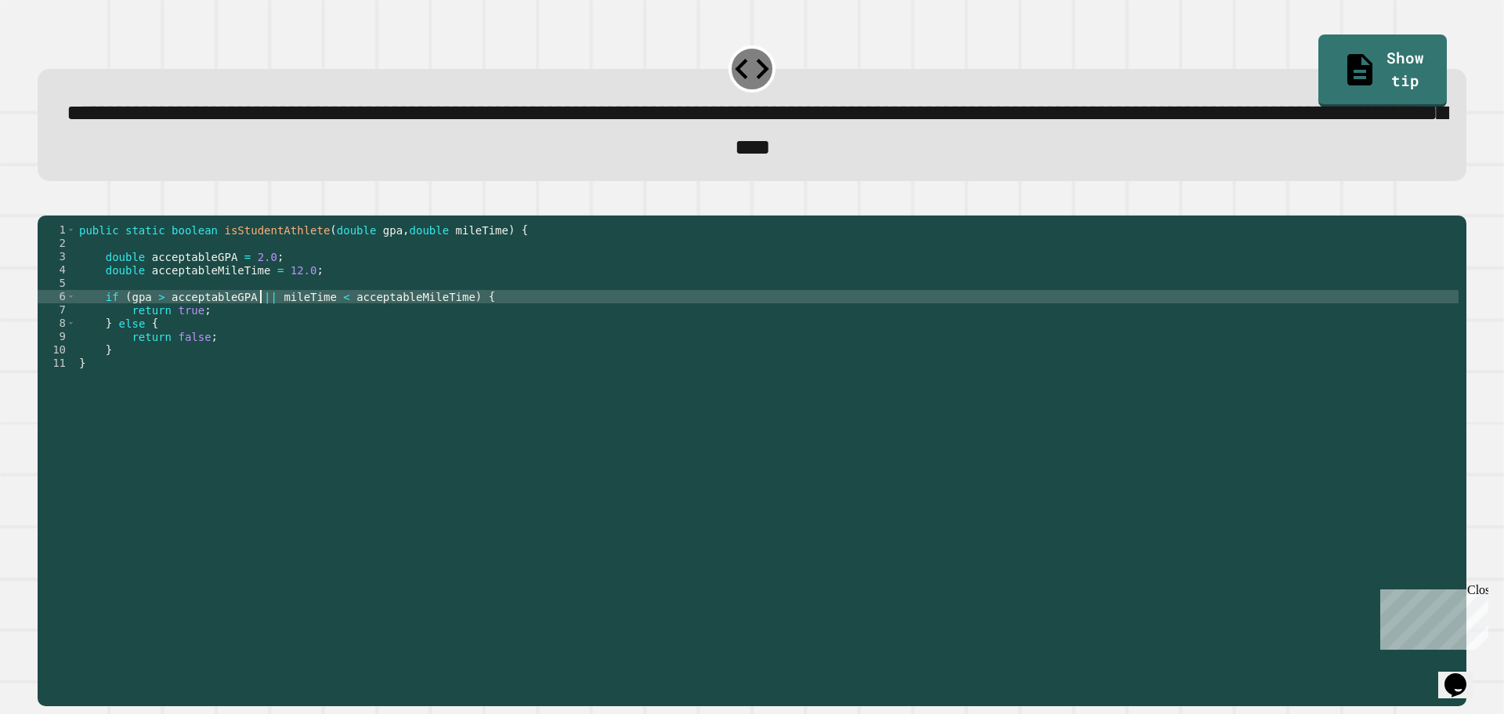
click at [244, 322] on div "public static boolean isStudentAthlete ( double gpa , double mileTime ) { doubl…" at bounding box center [767, 442] width 1383 height 439
click at [315, 319] on div "public static boolean isStudentAthlete ( double gpa , double mileTime ) { doubl…" at bounding box center [767, 442] width 1383 height 439
click at [1319, 50] on link "Show tip" at bounding box center [1383, 69] width 128 height 76
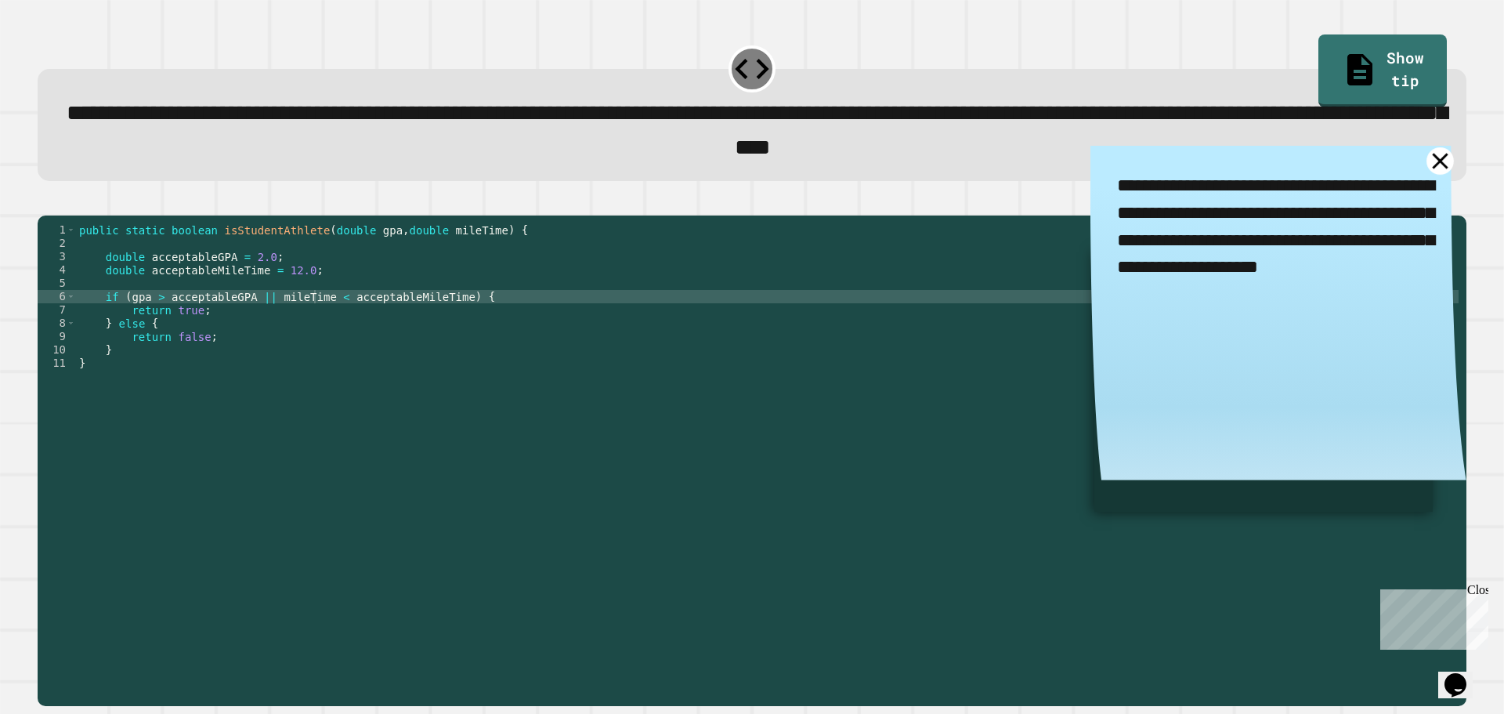
click at [1427, 168] on icon at bounding box center [1440, 160] width 27 height 27
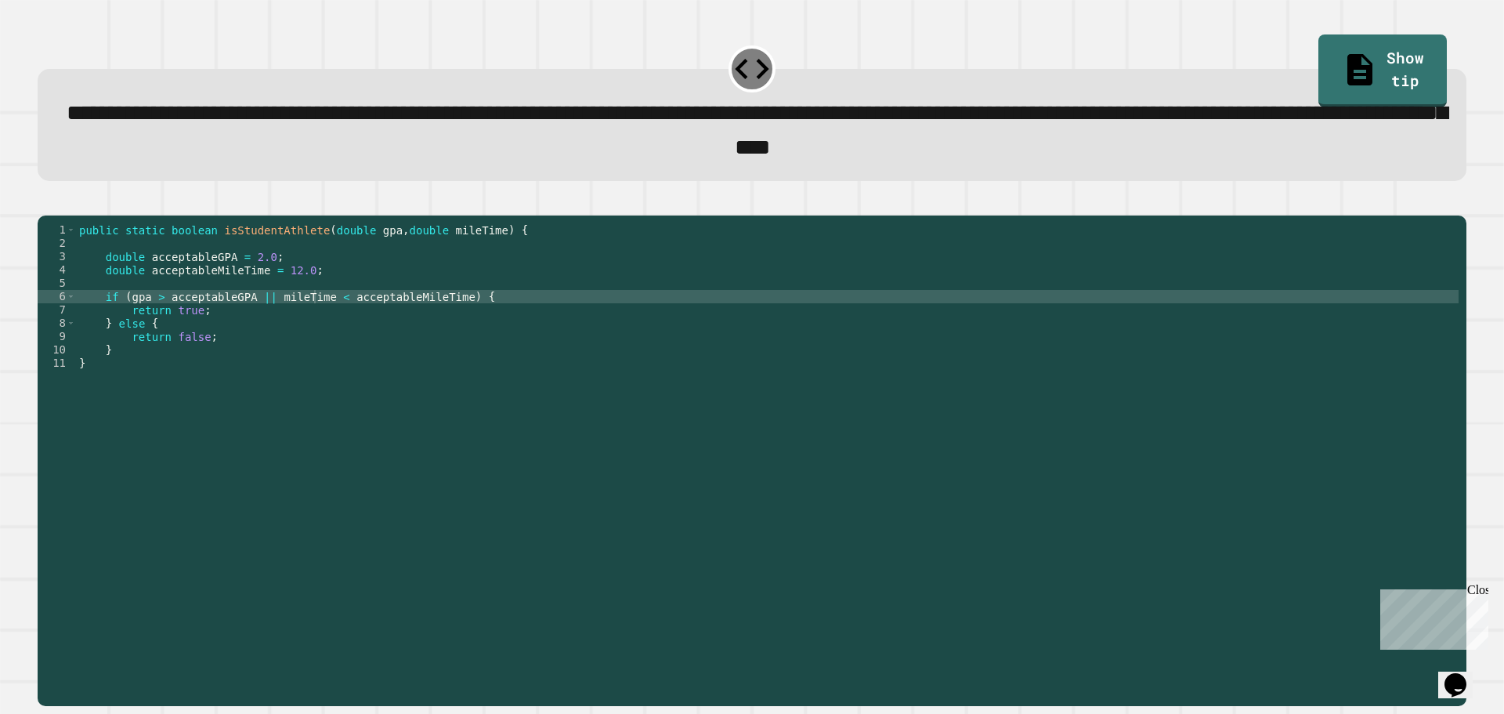
click at [260, 322] on div "public static boolean isStudentAthlete ( double gpa , double mileTime ) { doubl…" at bounding box center [767, 442] width 1383 height 439
type textarea "**********"
click at [60, 217] on icon "button" at bounding box center [56, 211] width 9 height 11
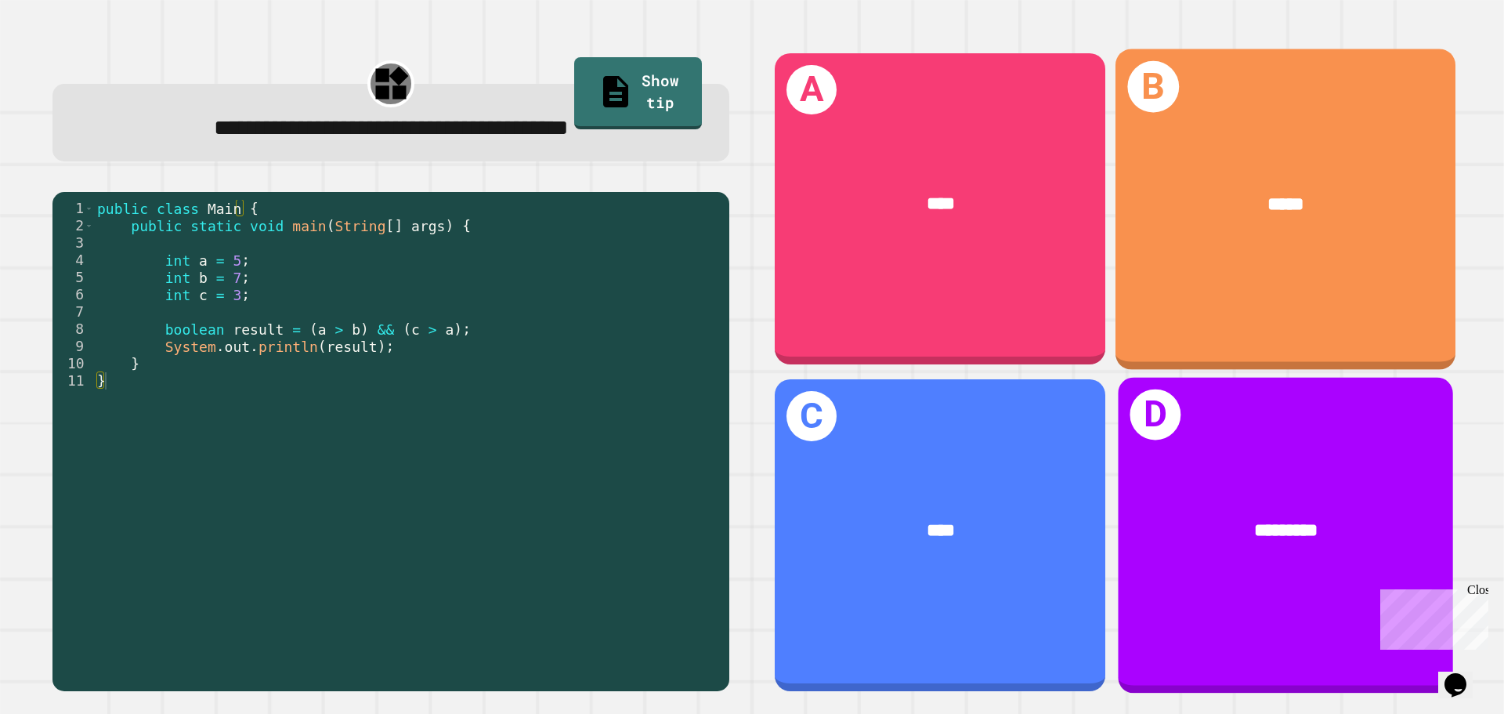
click at [1301, 259] on div "B *****" at bounding box center [1286, 209] width 340 height 320
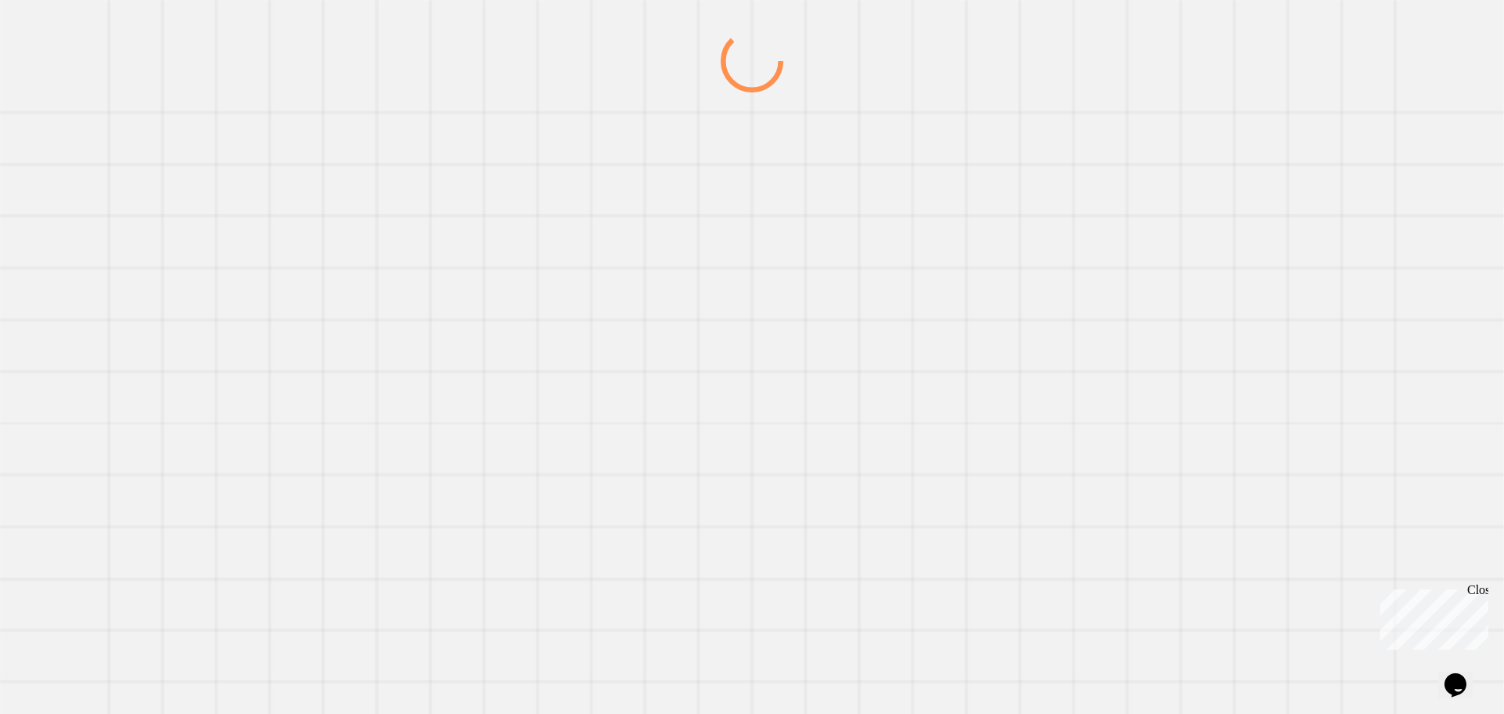
click at [1302, 259] on div at bounding box center [752, 372] width 1444 height 684
